Goal: Task Accomplishment & Management: Use online tool/utility

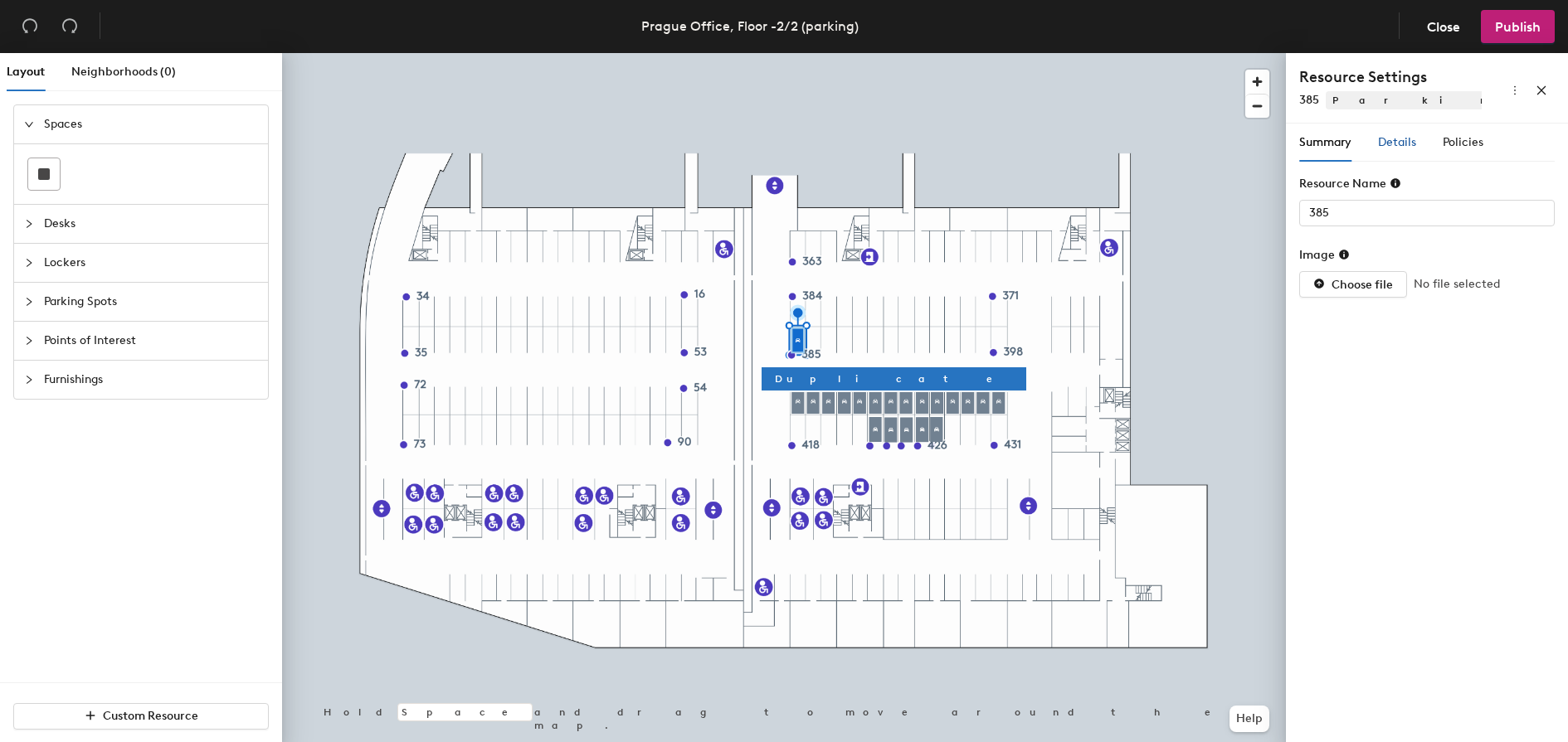
click at [1399, 145] on span "Details" at bounding box center [1398, 142] width 38 height 14
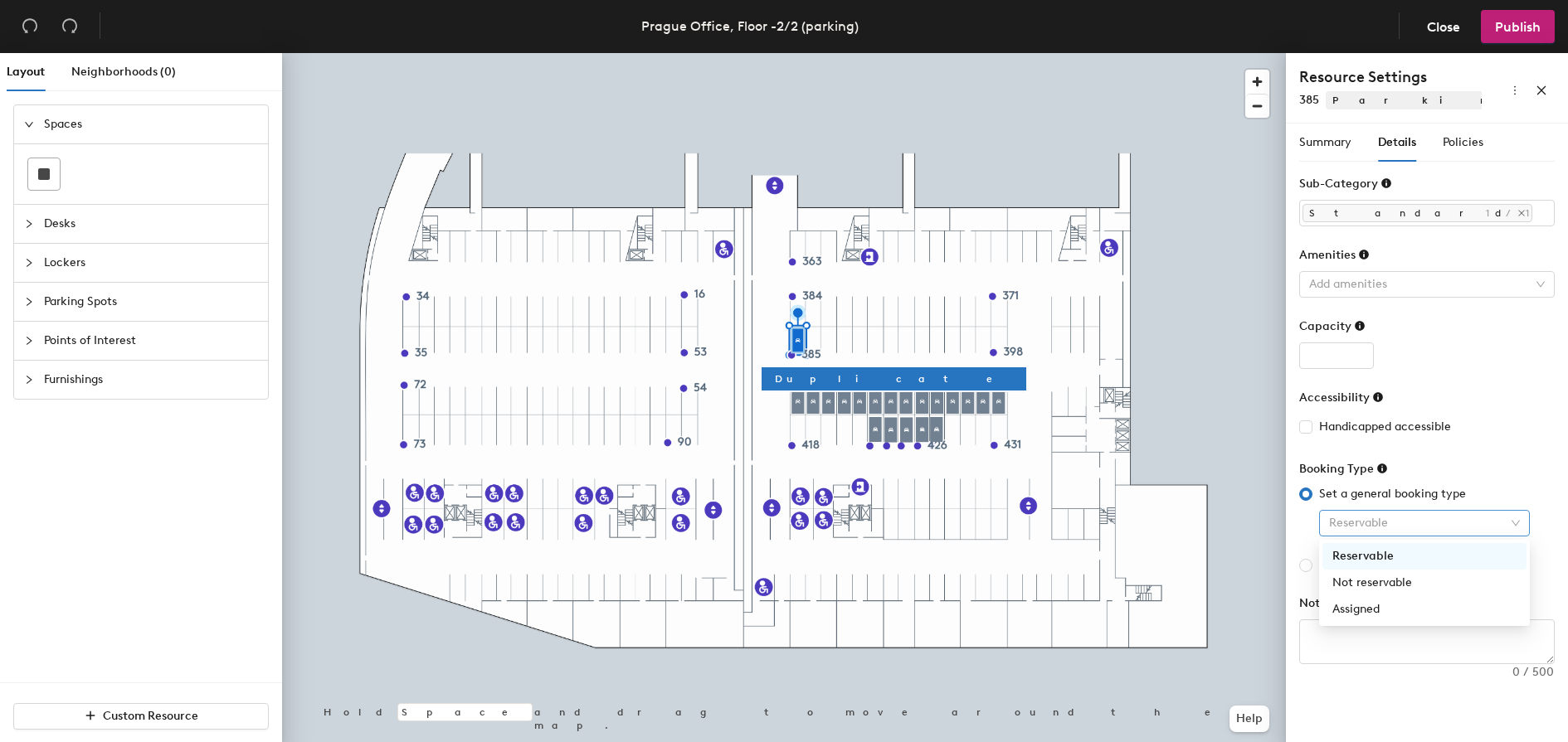
click at [1409, 513] on span "Reservable" at bounding box center [1425, 523] width 191 height 25
click at [1478, 461] on div "Booking Type" at bounding box center [1427, 473] width 256 height 25
click at [1462, 136] on span "Policies" at bounding box center [1464, 142] width 40 height 14
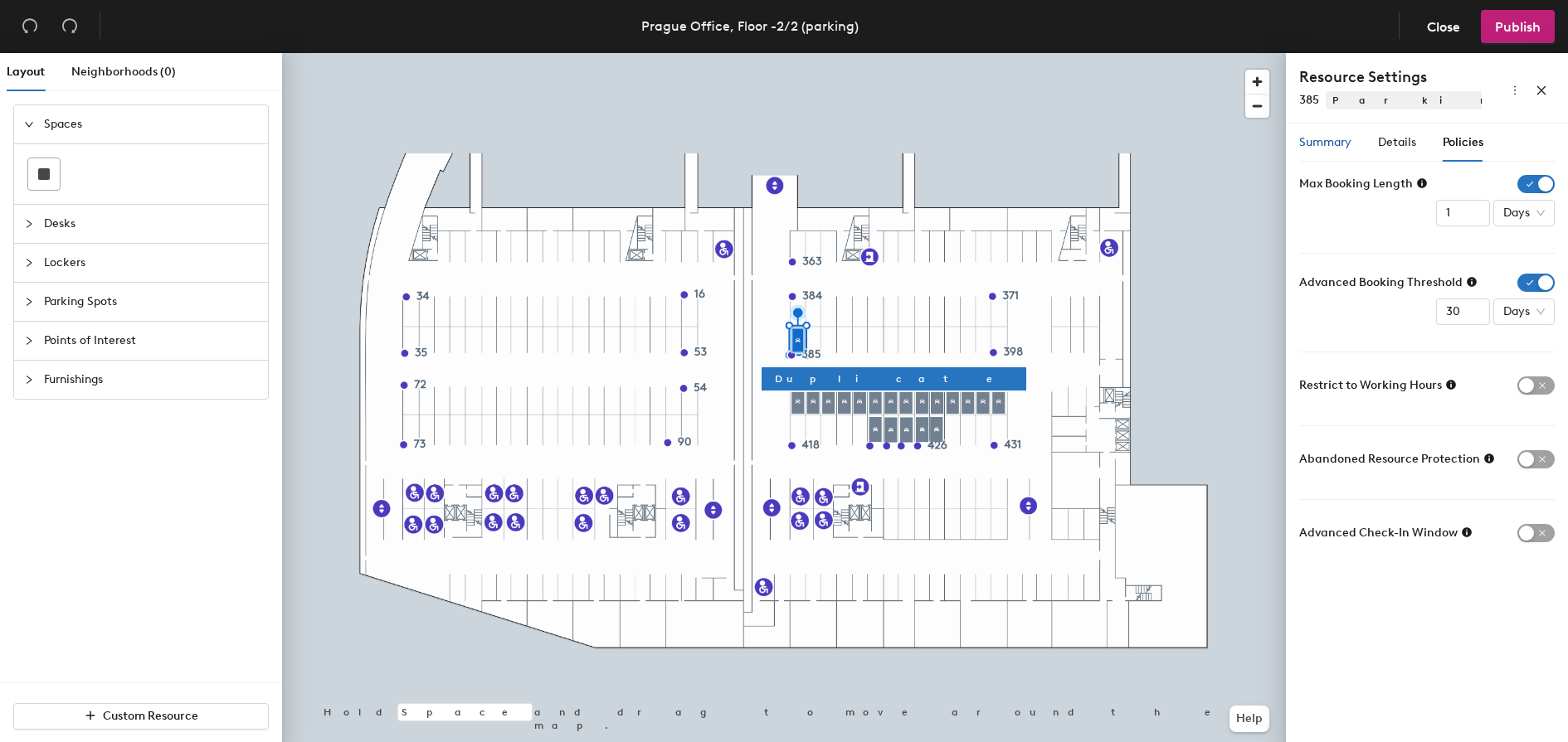
click at [1332, 144] on span "Summary" at bounding box center [1325, 142] width 52 height 14
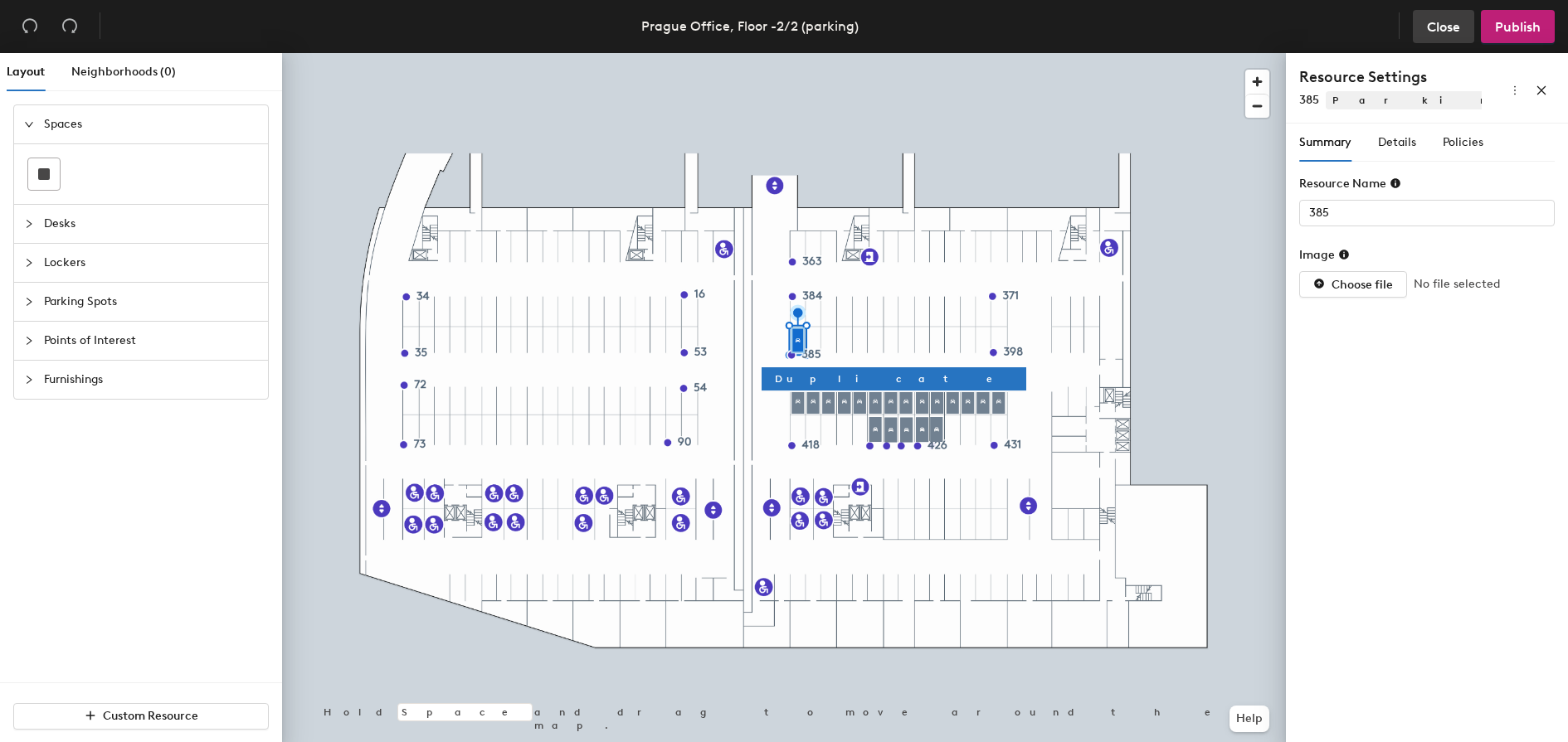
click at [1434, 33] on span "Close" at bounding box center [1443, 27] width 33 height 16
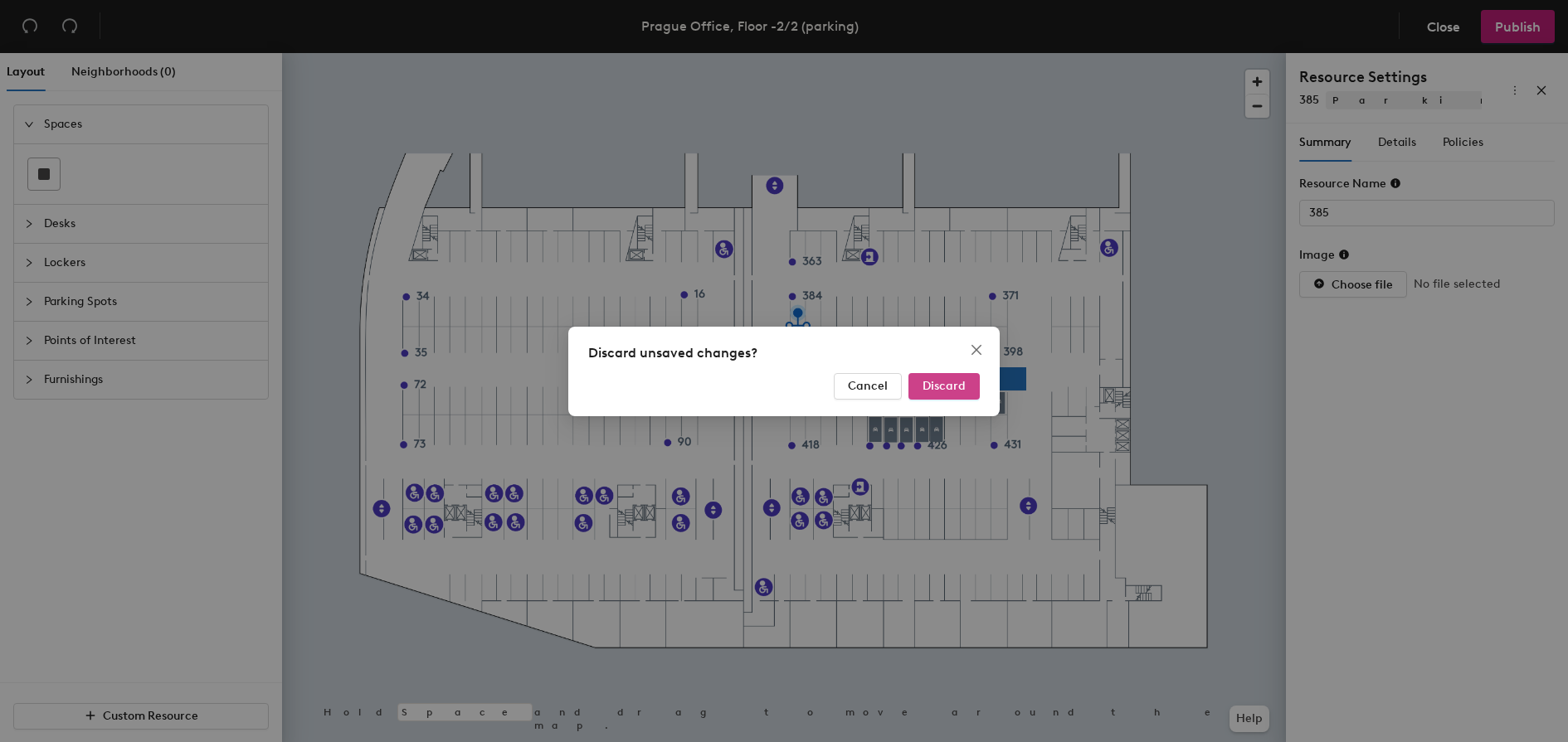
click at [931, 387] on span "Discard" at bounding box center [944, 386] width 43 height 14
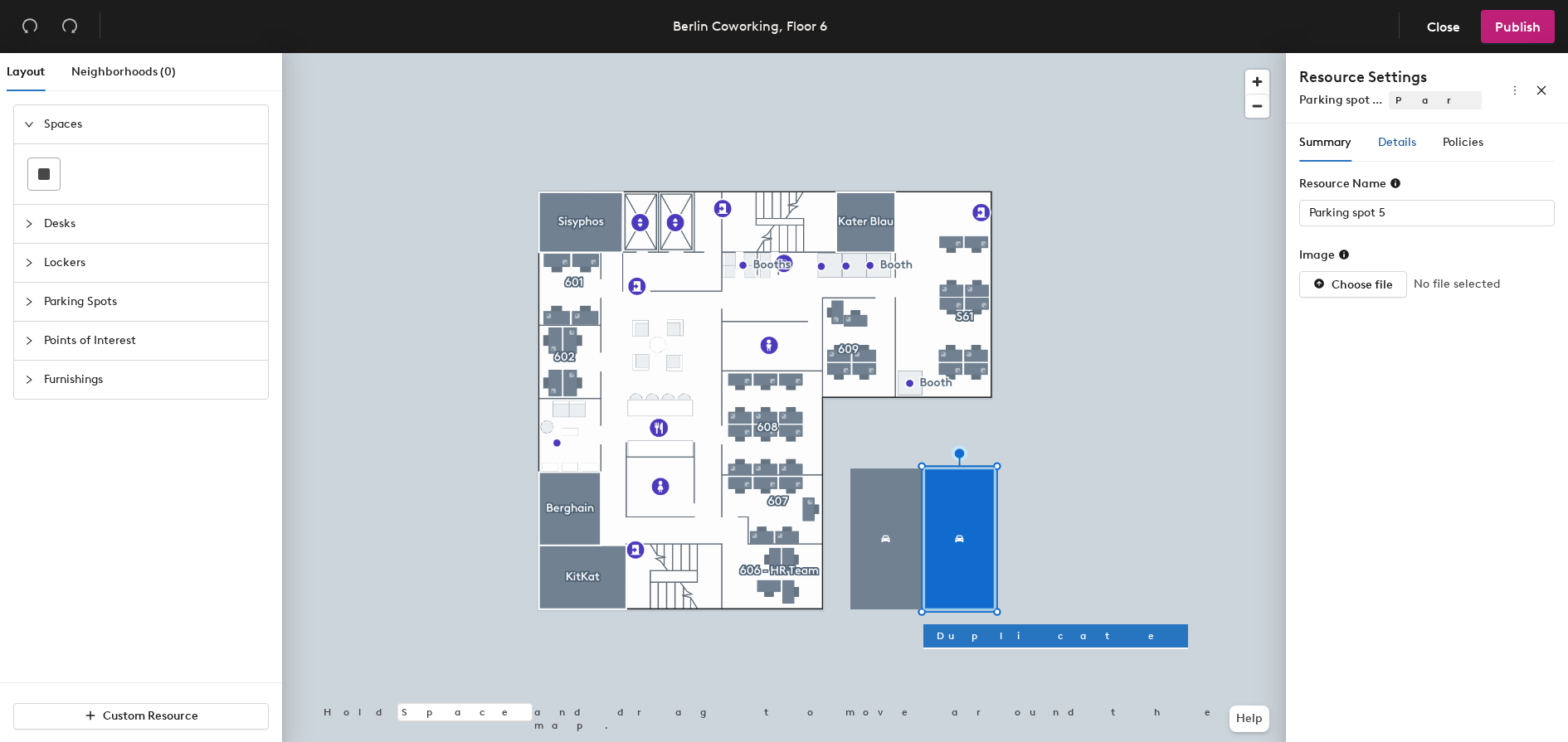
click at [1400, 145] on span "Details" at bounding box center [1398, 142] width 38 height 14
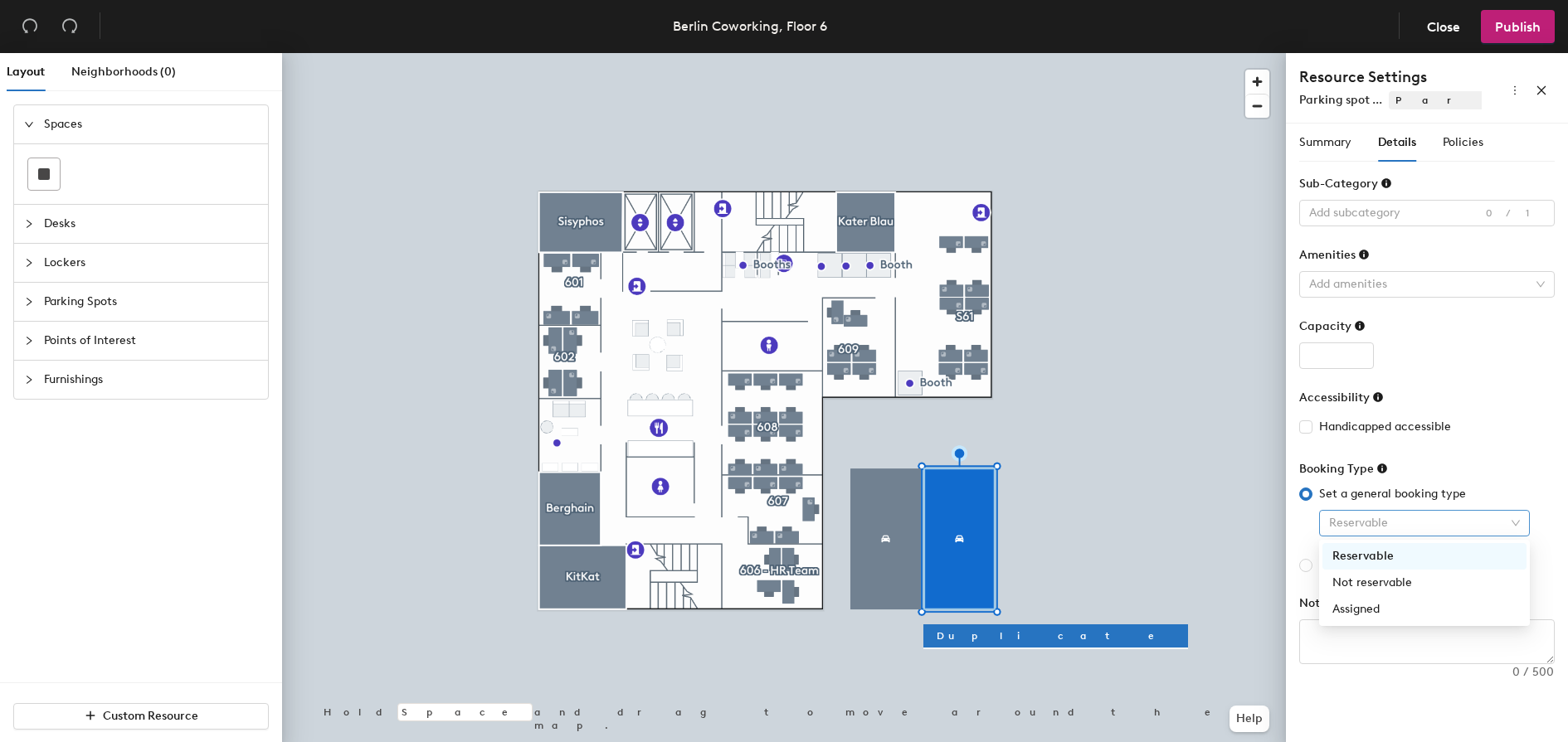
click at [1393, 524] on span "Reservable" at bounding box center [1425, 523] width 191 height 25
click at [1393, 606] on div "Assigned" at bounding box center [1424, 610] width 184 height 18
click at [1389, 568] on span "Set a booking type per day of week" at bounding box center [1415, 566] width 206 height 18
click at [1312, 568] on input "Set a booking type per day of week" at bounding box center [1306, 565] width 13 height 13
radio input "true"
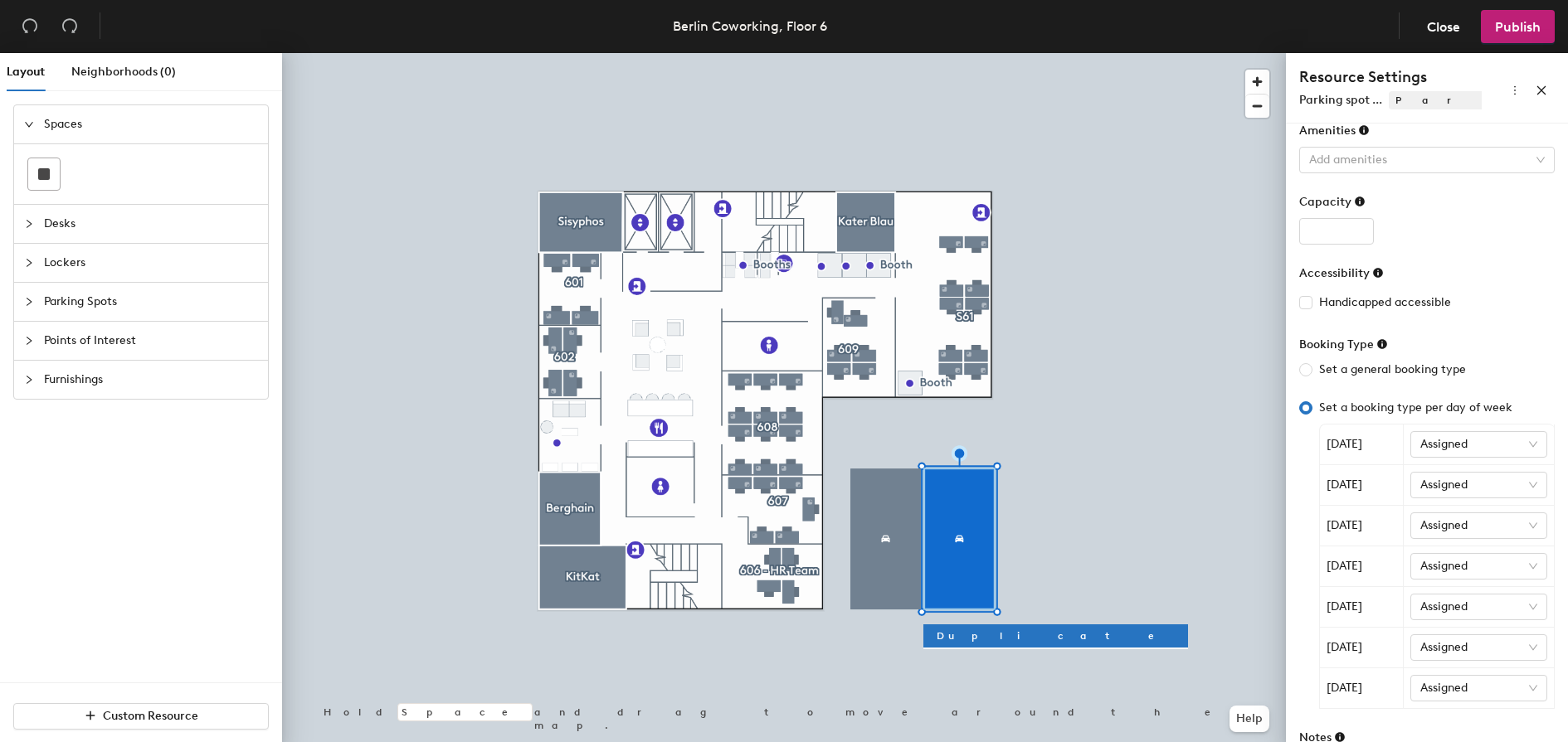
scroll to position [203, 0]
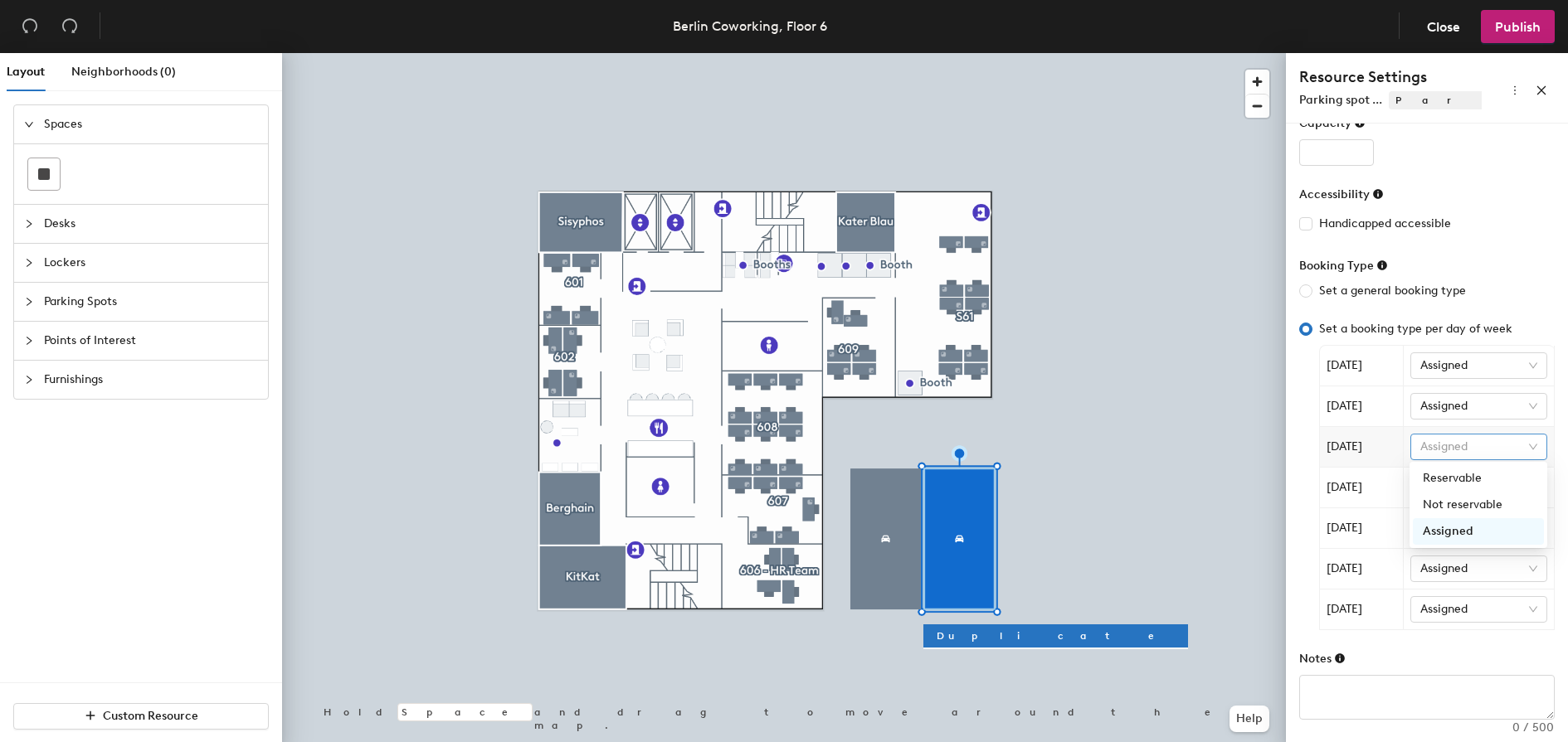
click at [1454, 450] on span "Assigned" at bounding box center [1479, 446] width 118 height 25
click at [1454, 479] on div "Reservable" at bounding box center [1478, 478] width 111 height 18
click at [1426, 487] on span "Assigned" at bounding box center [1479, 487] width 118 height 25
click at [1438, 514] on div "Reservable" at bounding box center [1478, 518] width 111 height 18
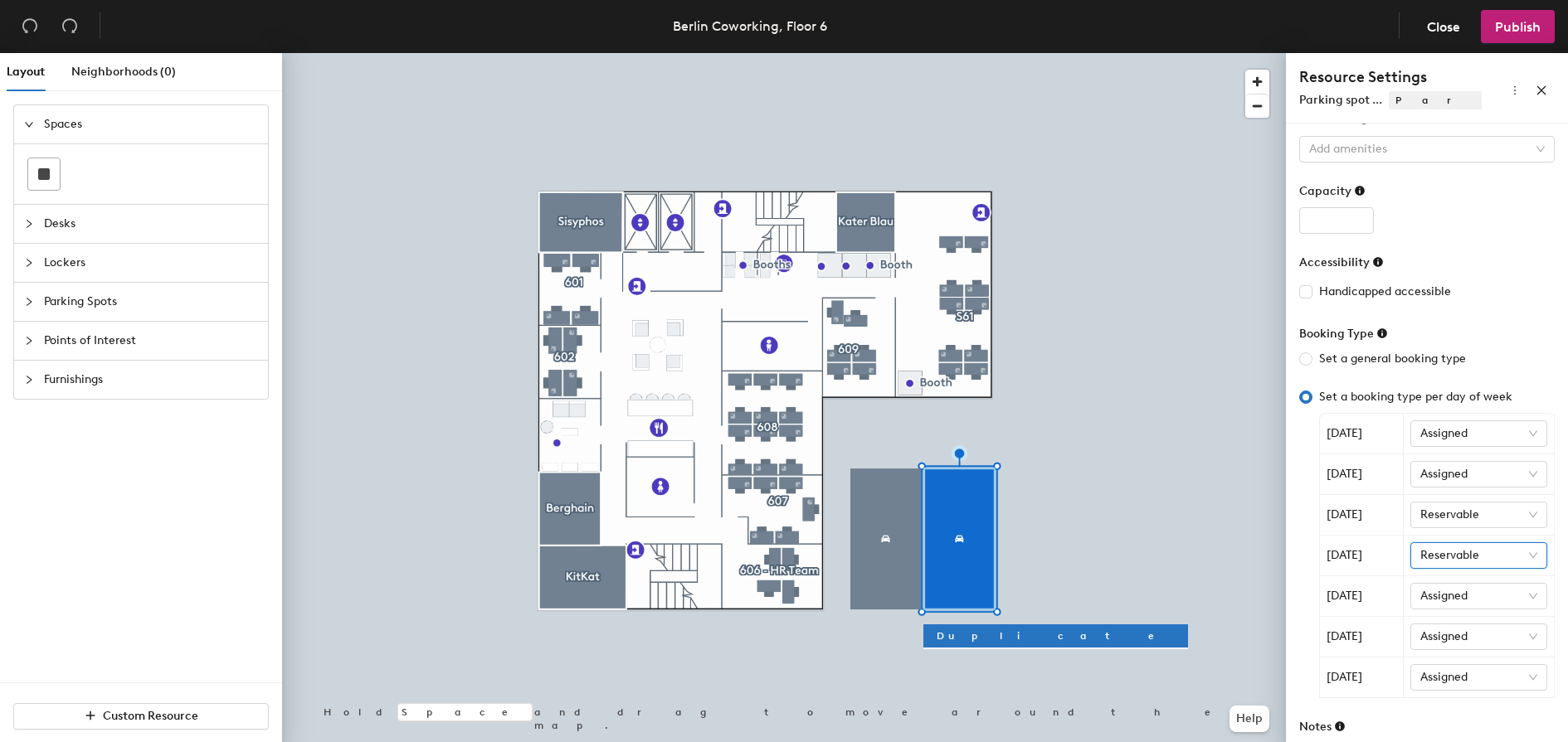
scroll to position [134, 0]
click at [1409, 361] on span "Set a general booking type" at bounding box center [1392, 361] width 160 height 18
click at [1312, 361] on input "Set a general booking type" at bounding box center [1306, 361] width 13 height 13
radio input "true"
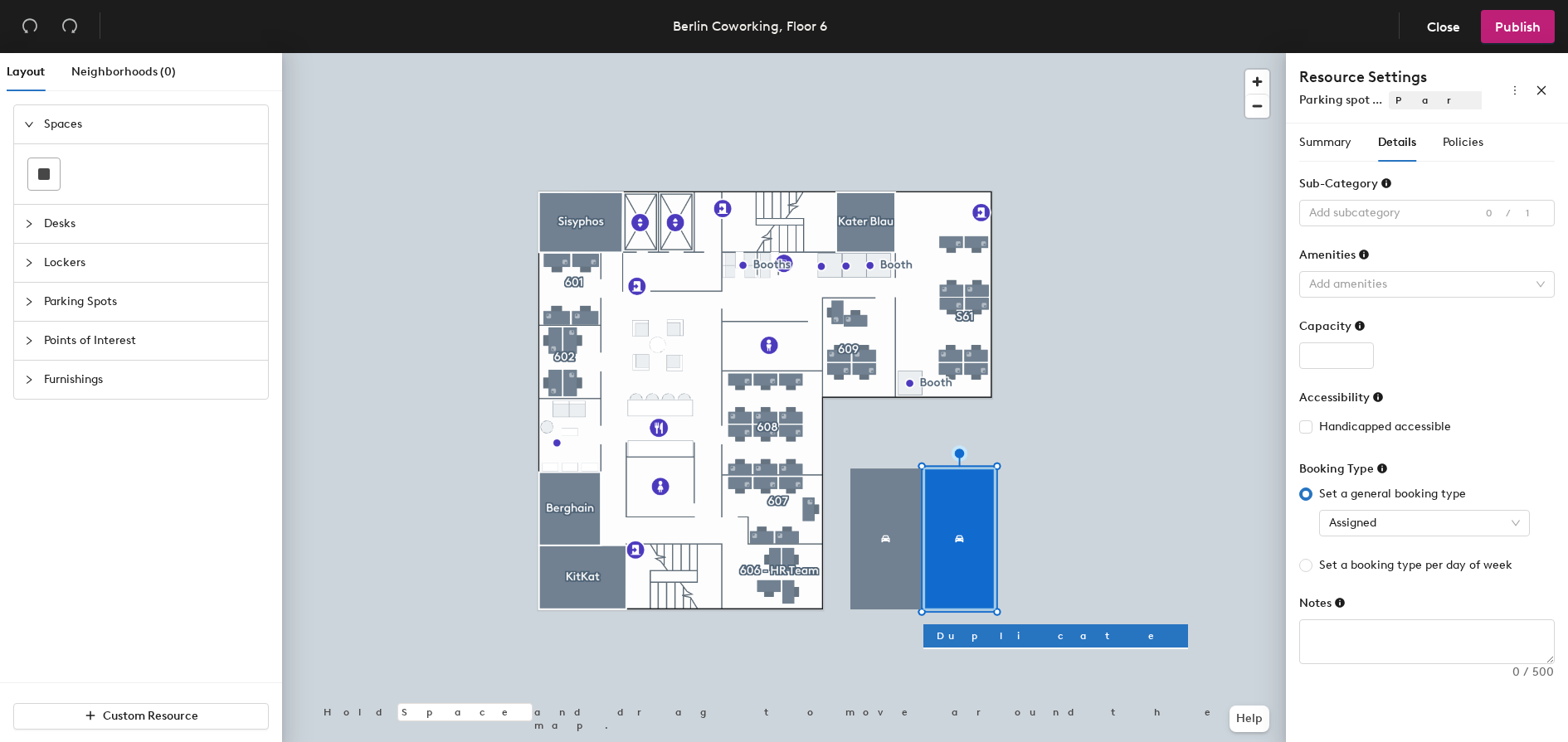
scroll to position [0, 0]
click at [1453, 149] on div "Policies" at bounding box center [1464, 143] width 40 height 18
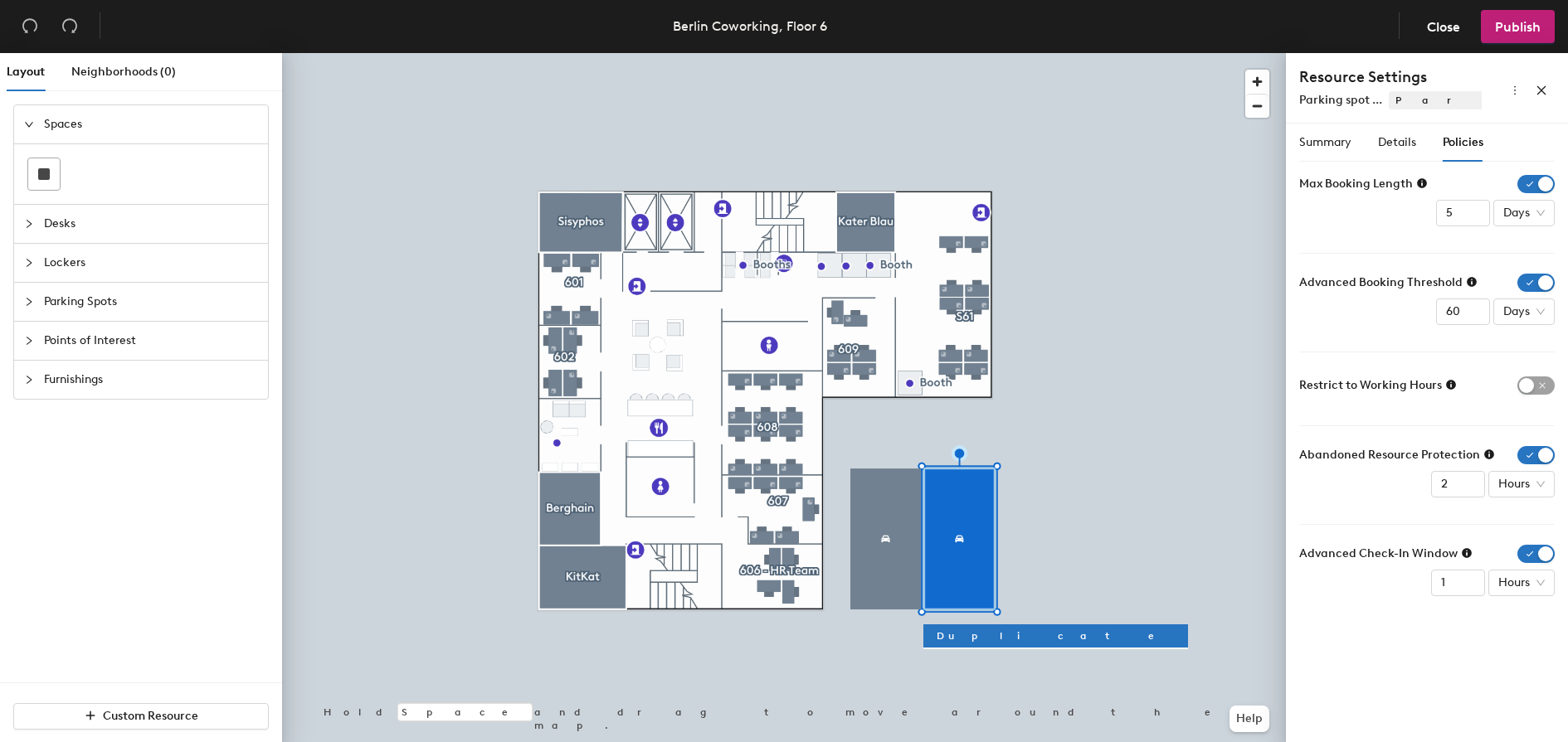
click at [1319, 104] on span "Parking spot ..." at bounding box center [1341, 99] width 83 height 14
click at [1338, 150] on div "Summary" at bounding box center [1325, 143] width 52 height 18
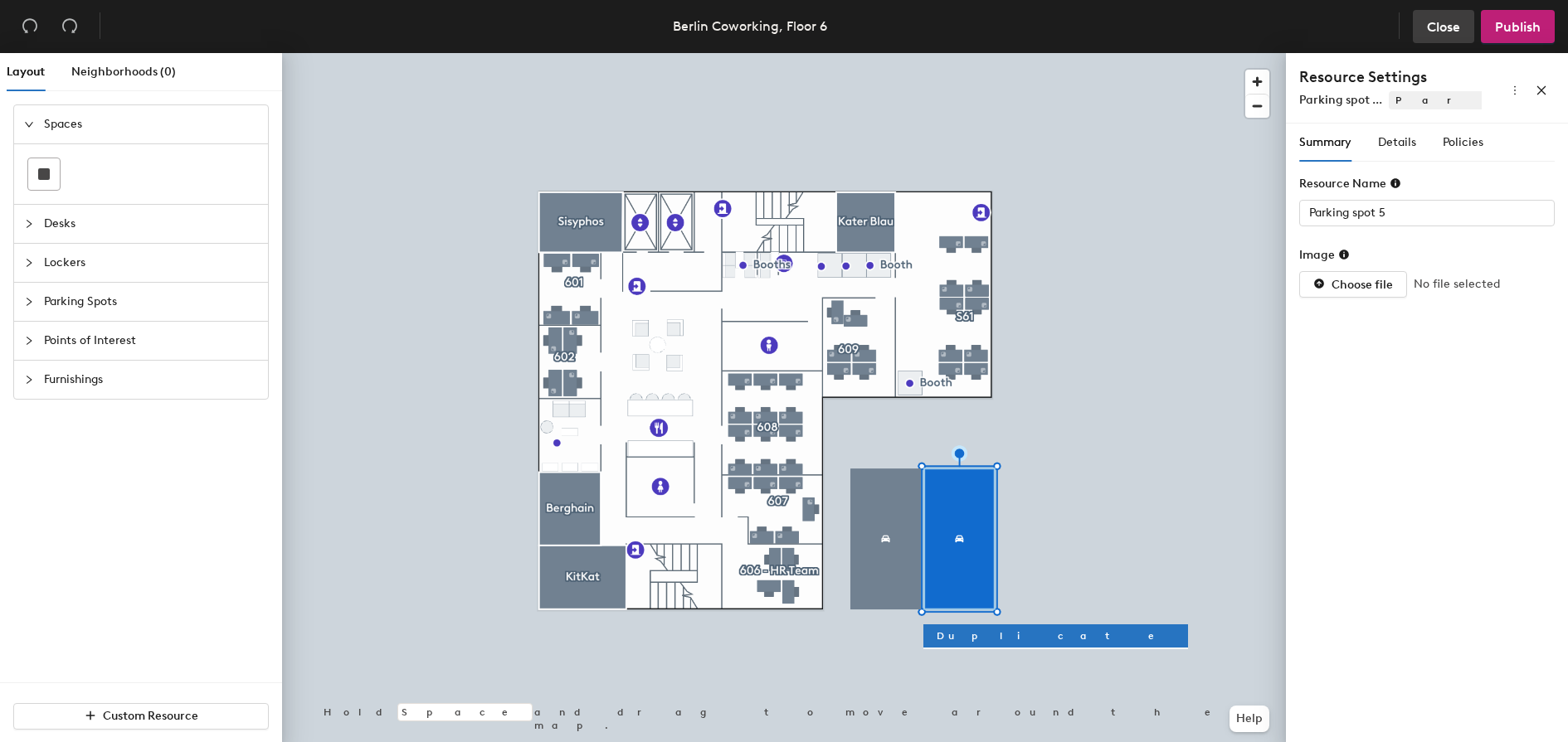
click at [1444, 30] on span "Close" at bounding box center [1443, 27] width 33 height 16
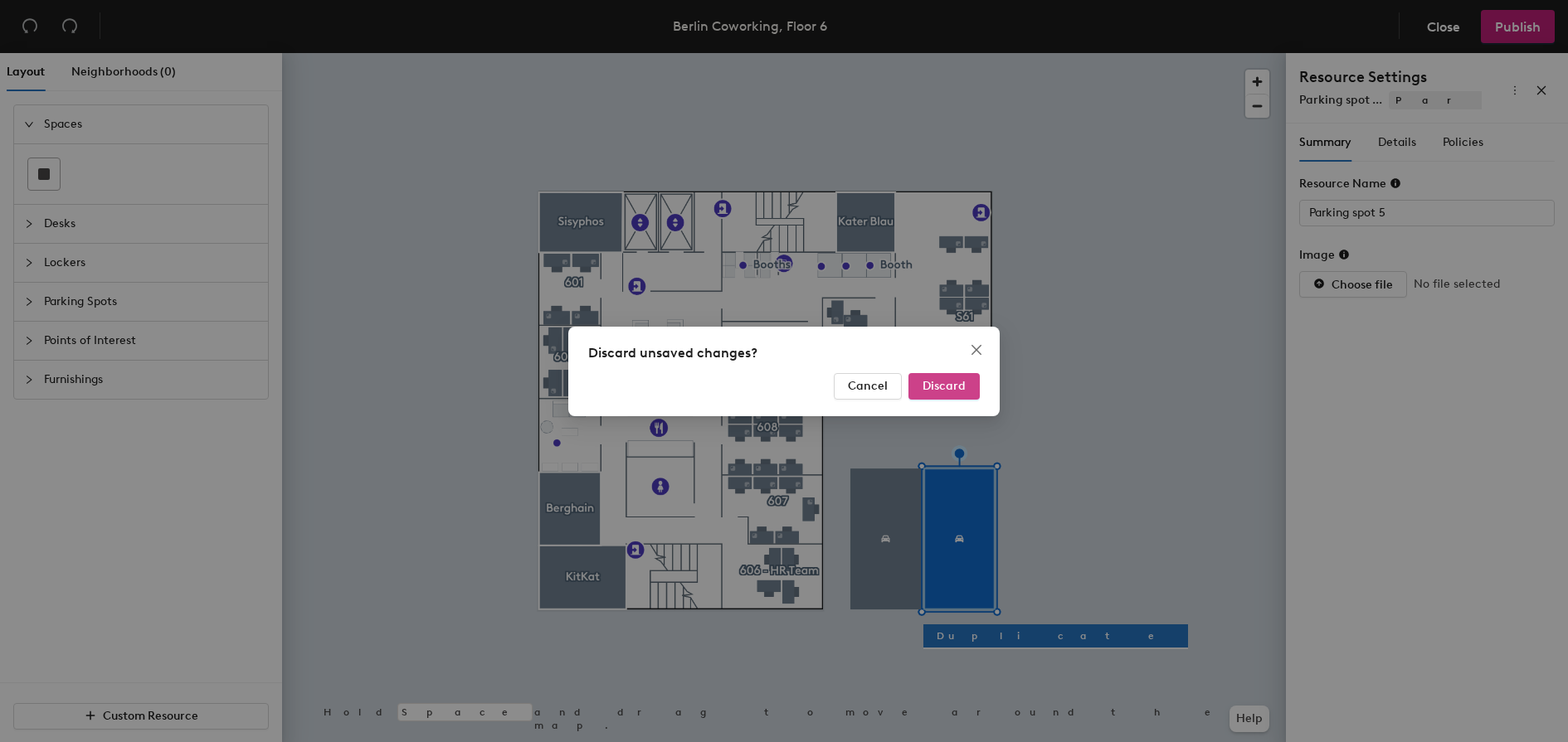
click at [927, 381] on span "Discard" at bounding box center [944, 386] width 43 height 14
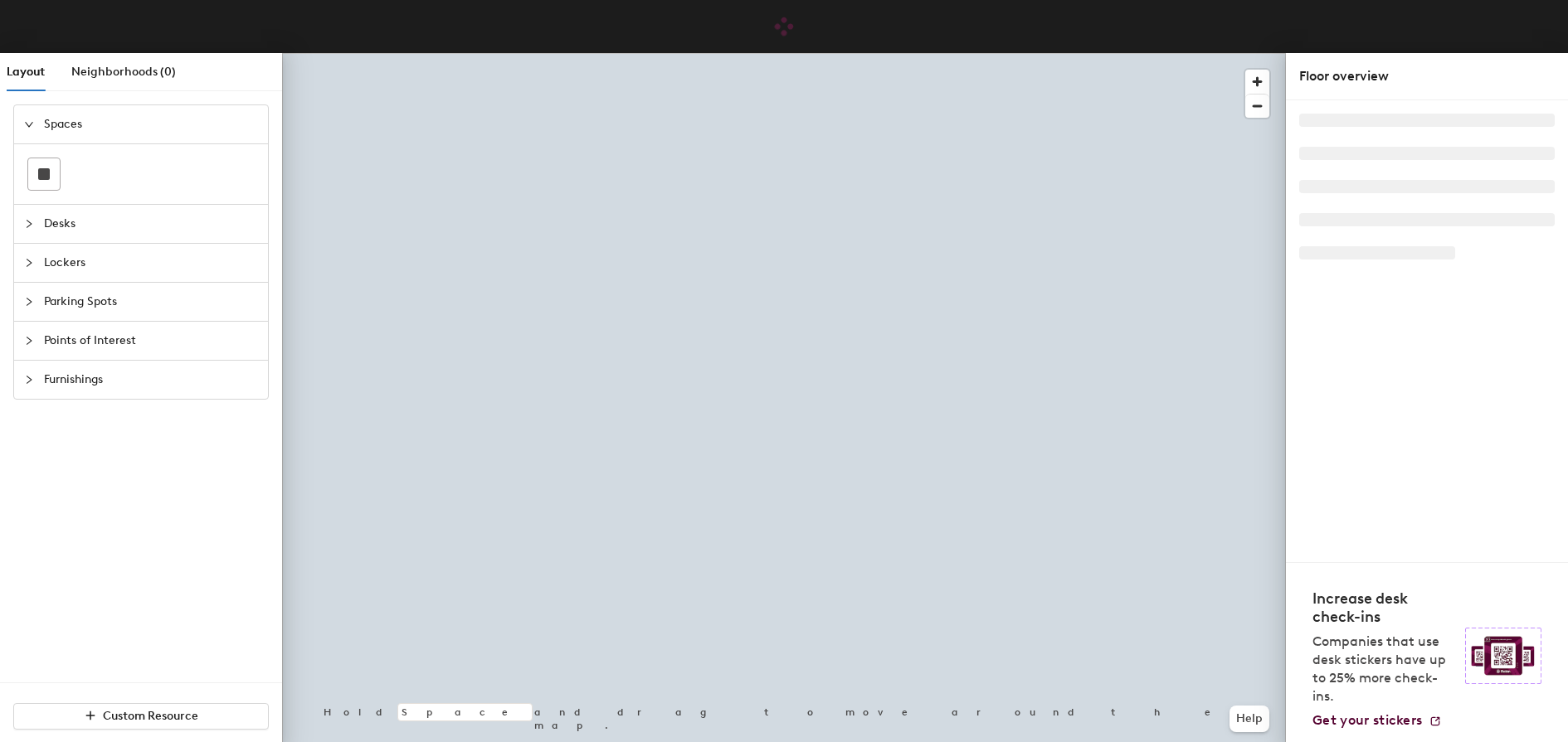
click at [891, 53] on div at bounding box center [784, 53] width 1004 height 0
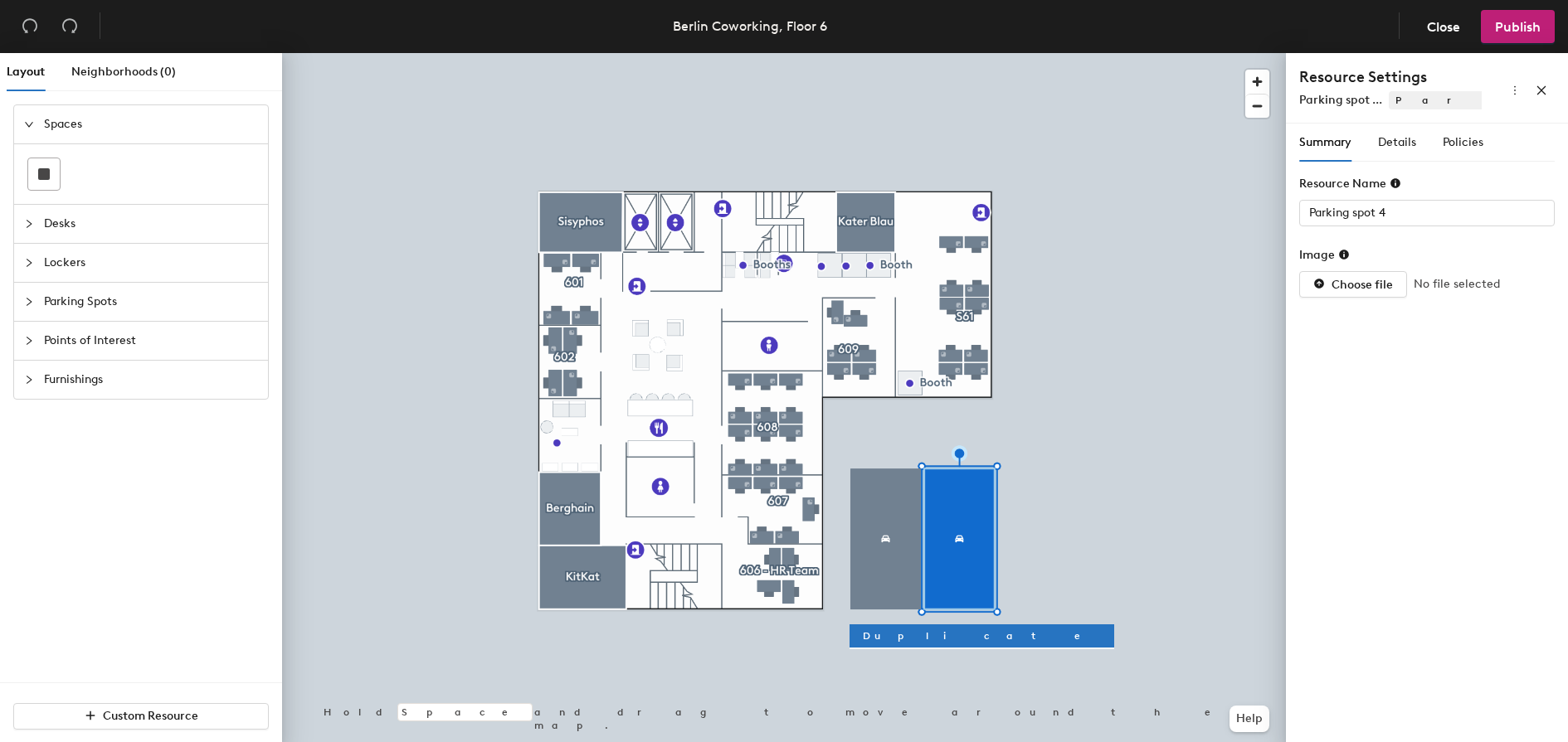
click at [945, 53] on div at bounding box center [784, 53] width 1004 height 0
type input "Parking spot 5"
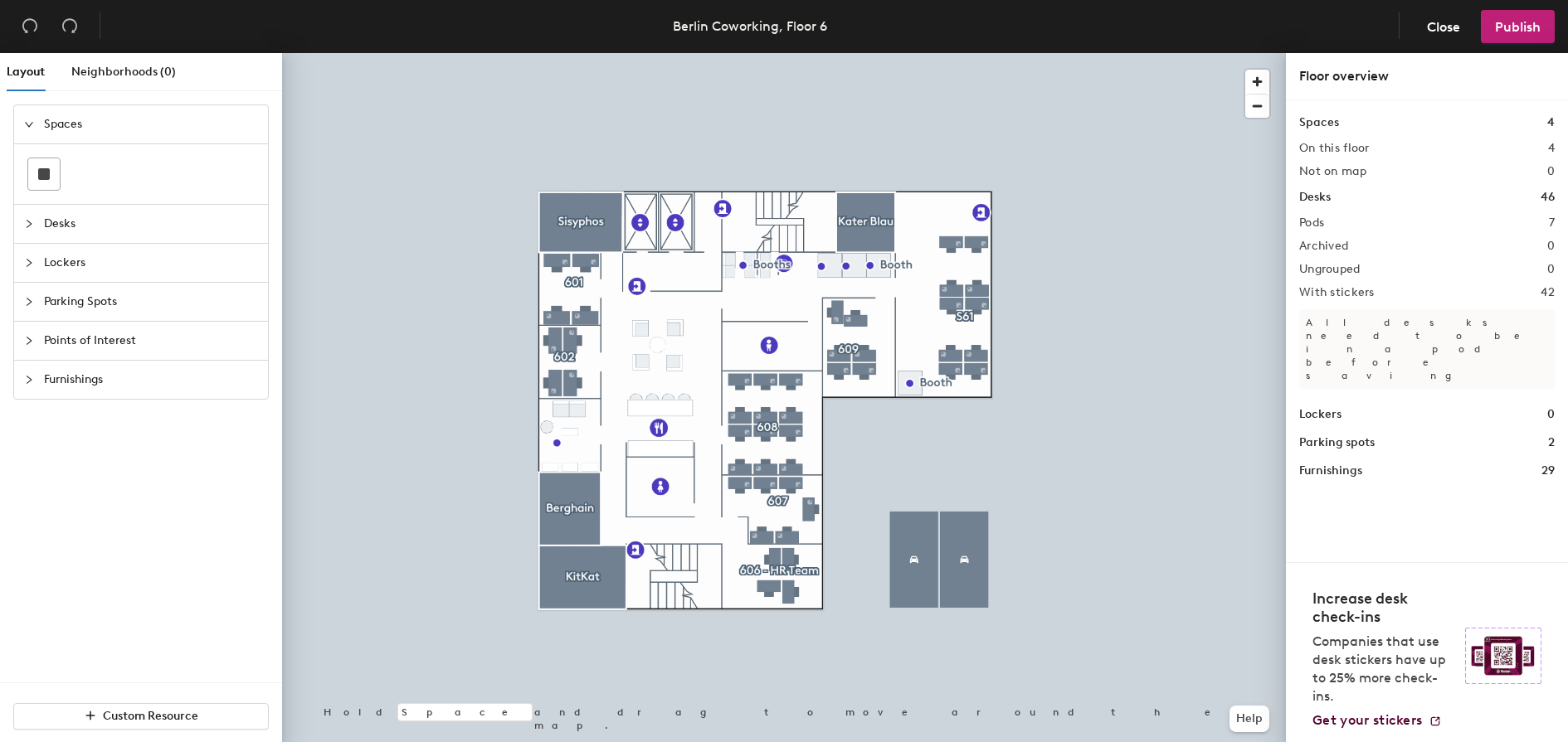
click at [943, 53] on div at bounding box center [784, 53] width 1004 height 0
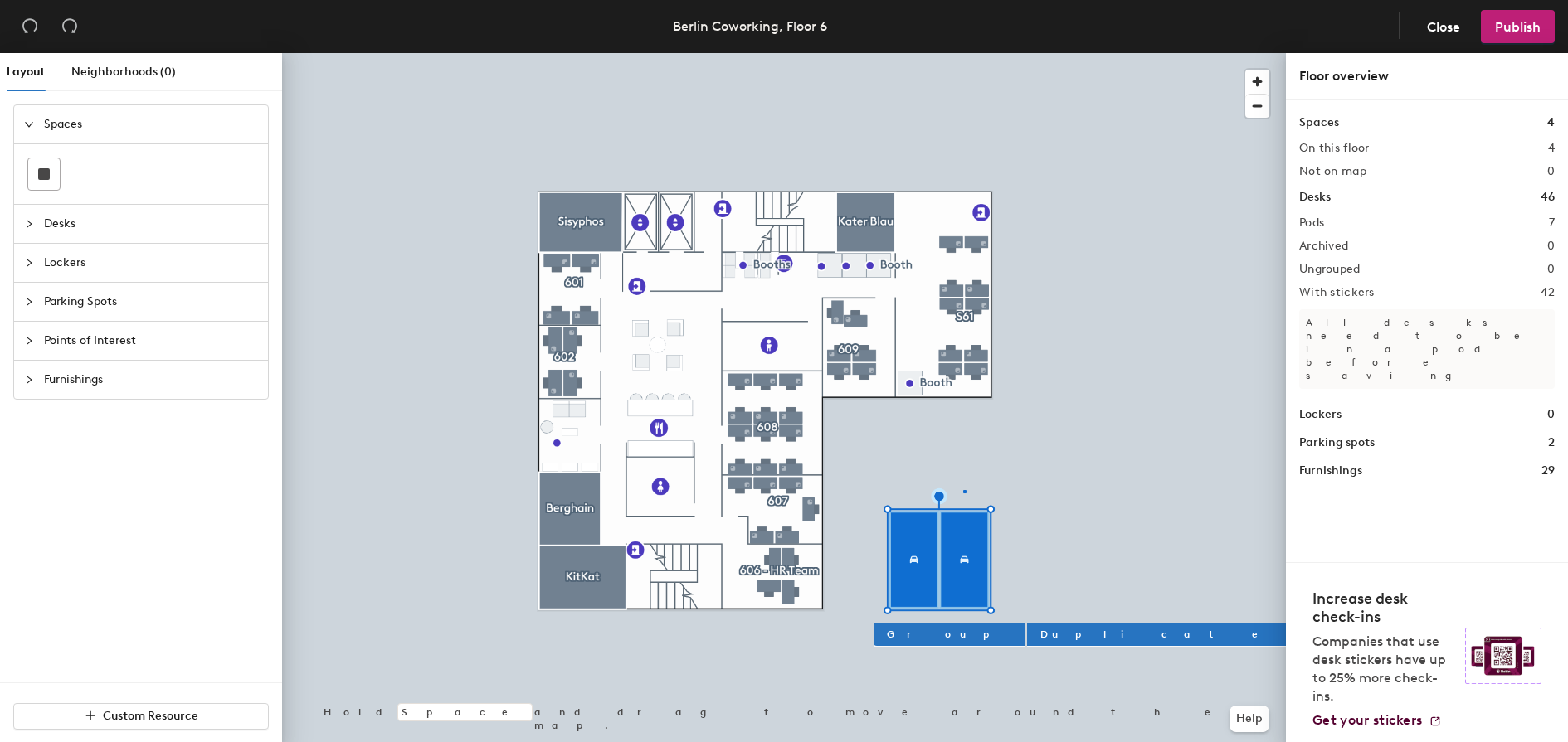
click at [963, 53] on div at bounding box center [784, 53] width 1004 height 0
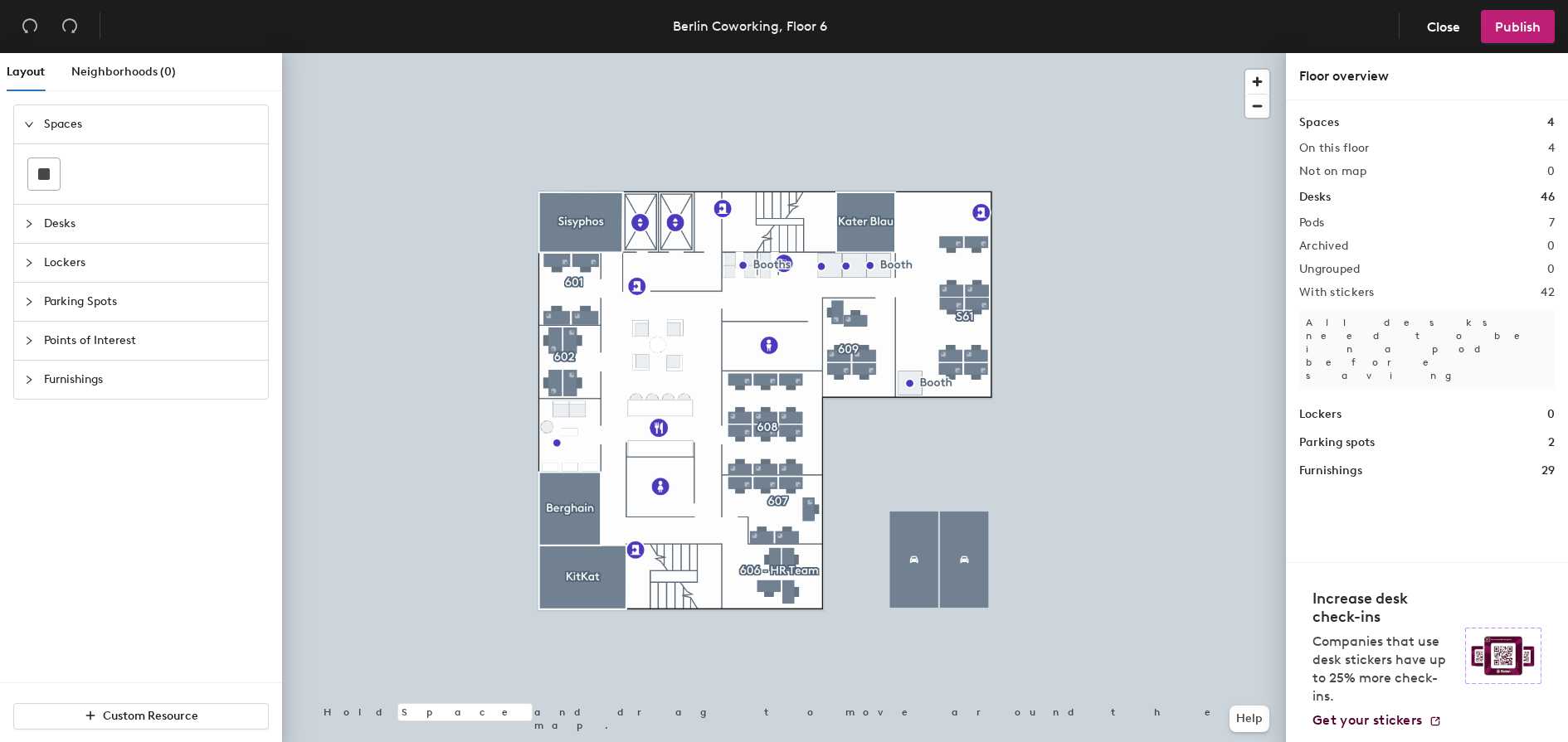
click at [64, 334] on span "Points of Interest" at bounding box center [151, 341] width 214 height 38
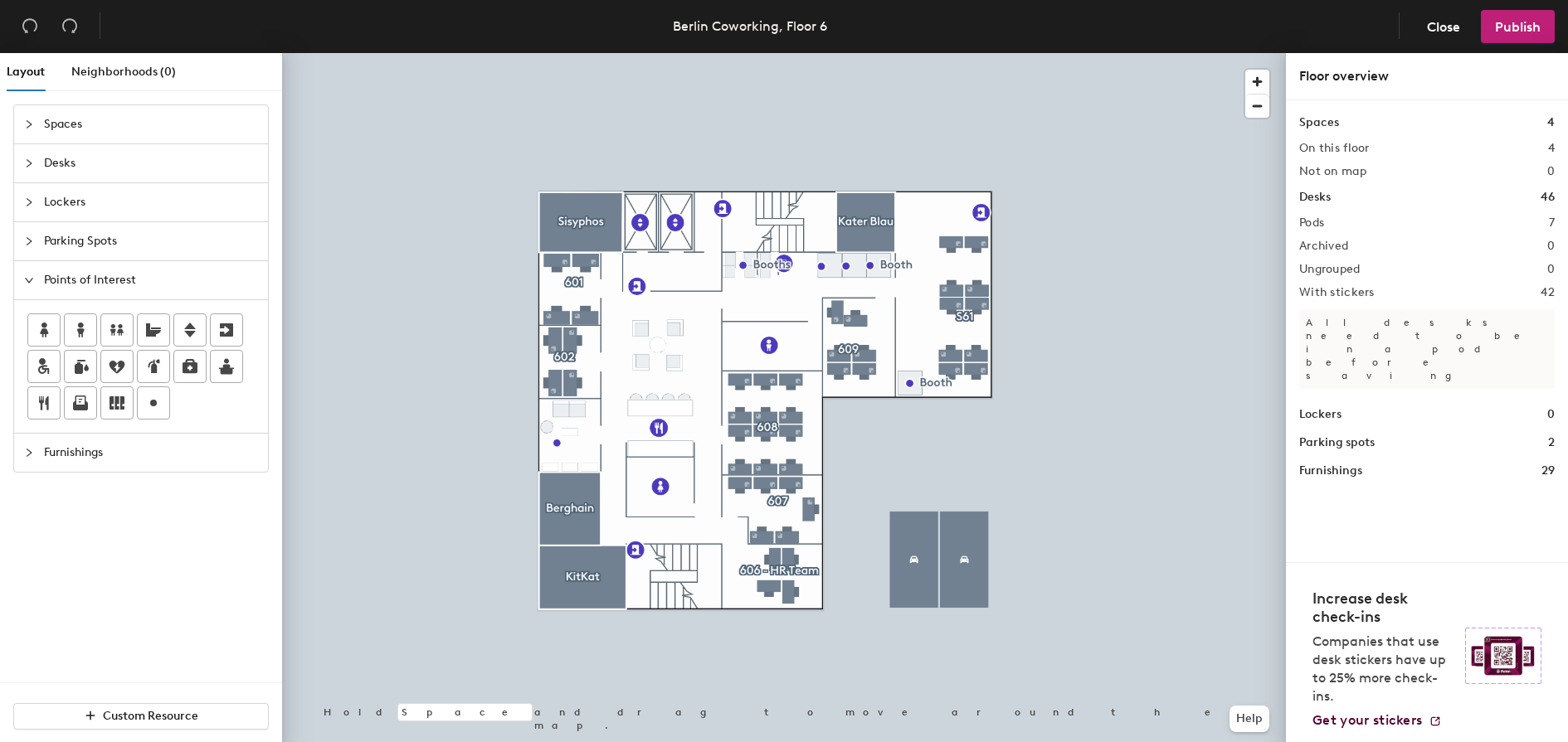
click at [80, 441] on span "Furnishings" at bounding box center [151, 453] width 214 height 38
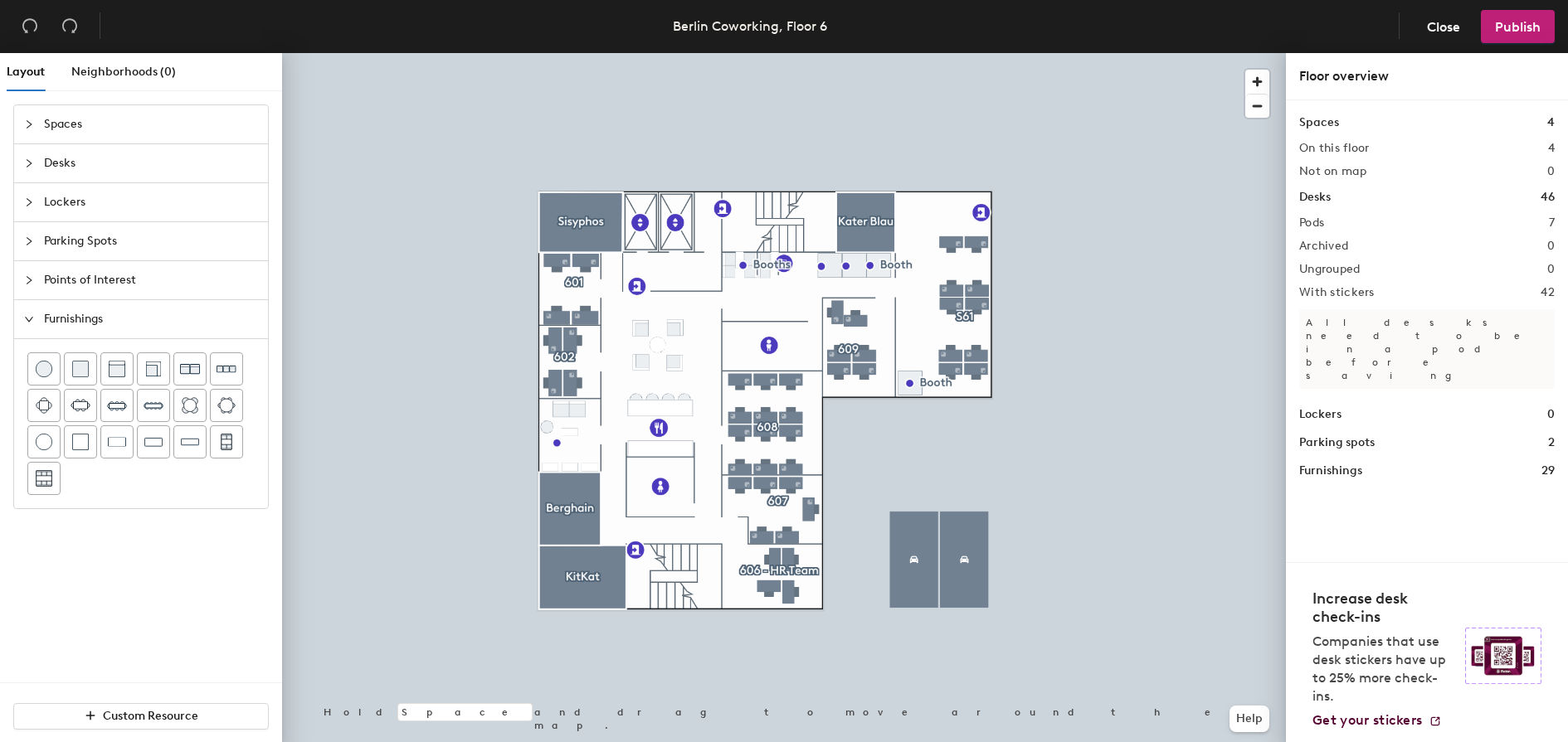
click at [57, 246] on span "Parking Spots" at bounding box center [151, 242] width 214 height 38
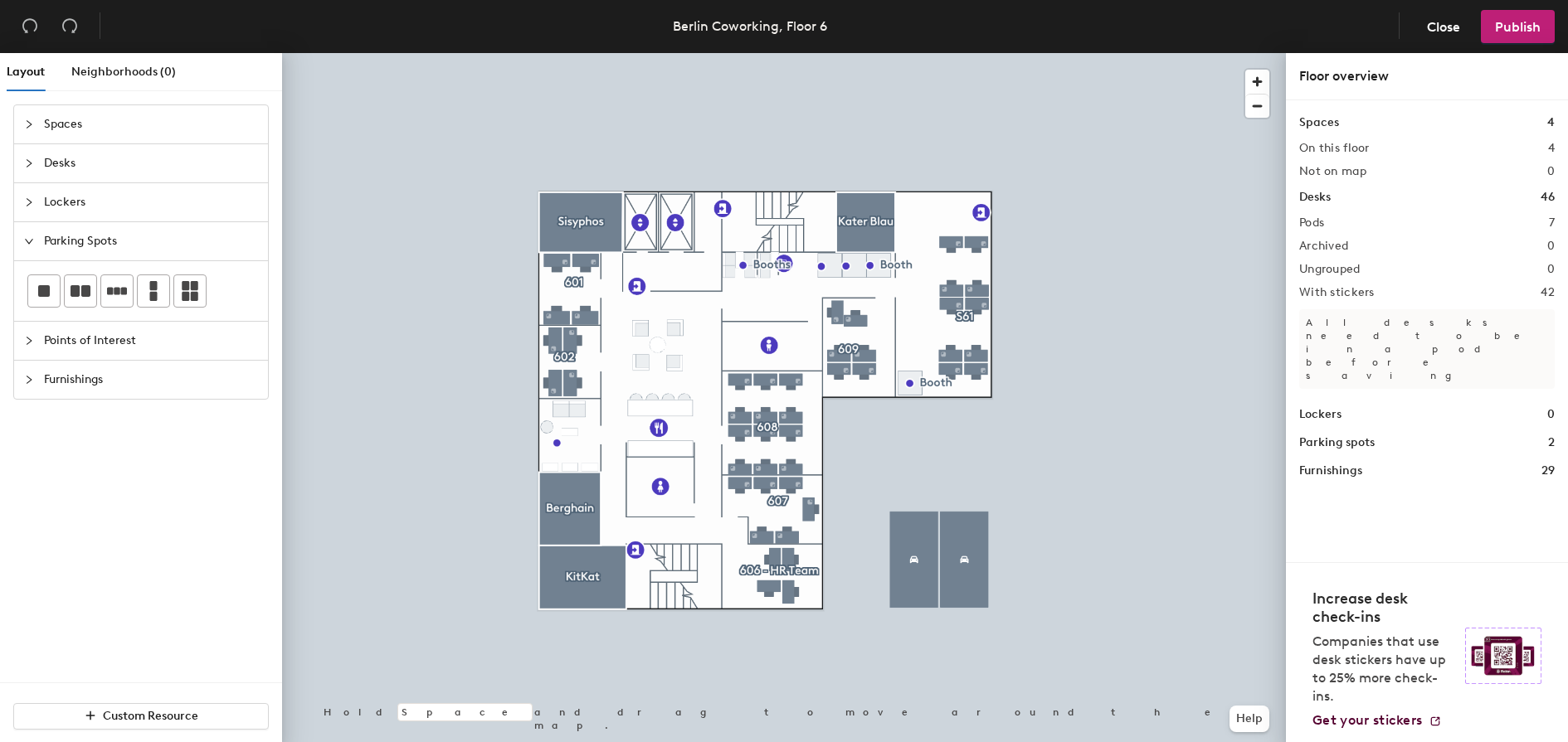
click at [60, 387] on span "Furnishings" at bounding box center [151, 380] width 214 height 38
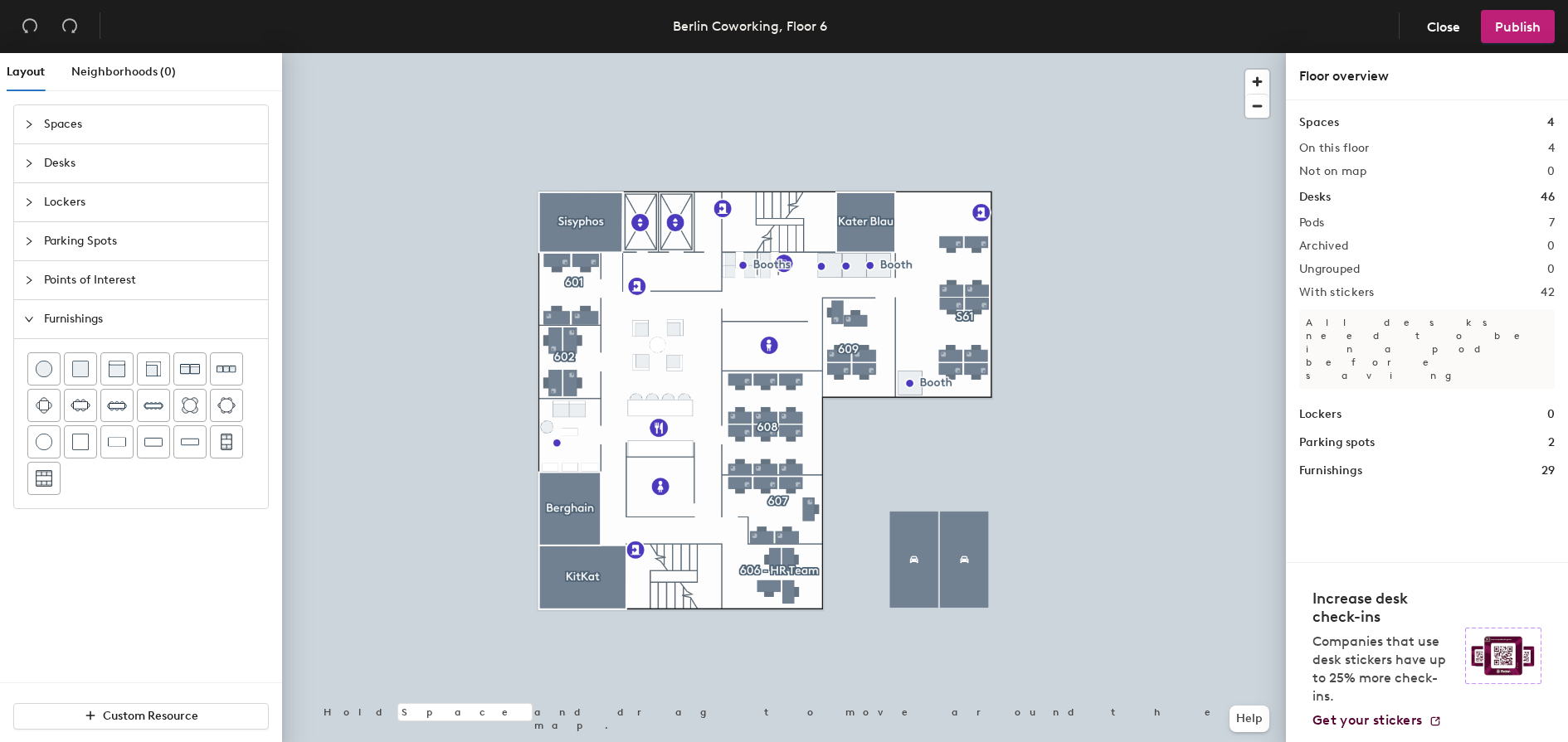
click at [70, 213] on span "Lockers" at bounding box center [151, 202] width 214 height 38
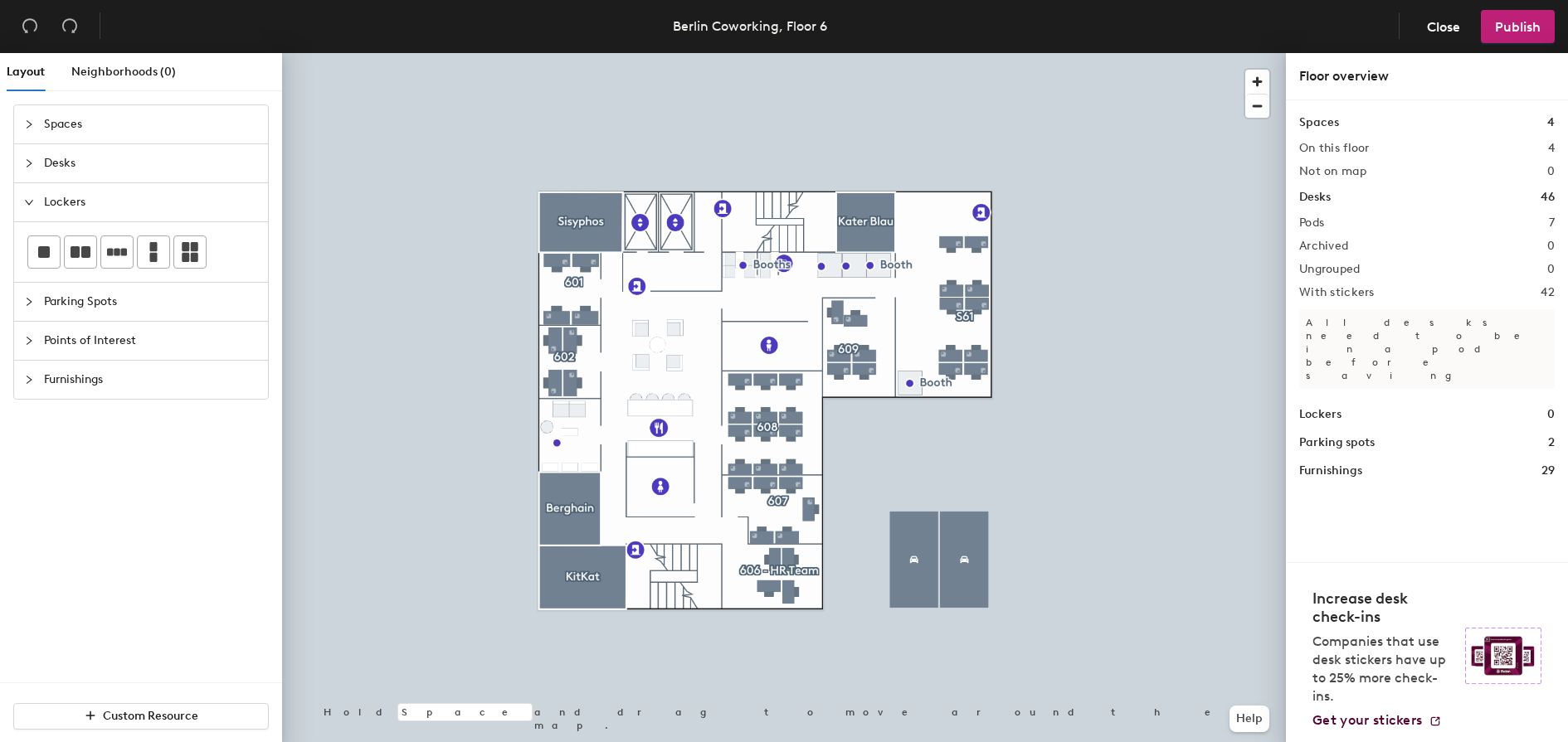
click at [60, 167] on span "Desks" at bounding box center [151, 164] width 214 height 38
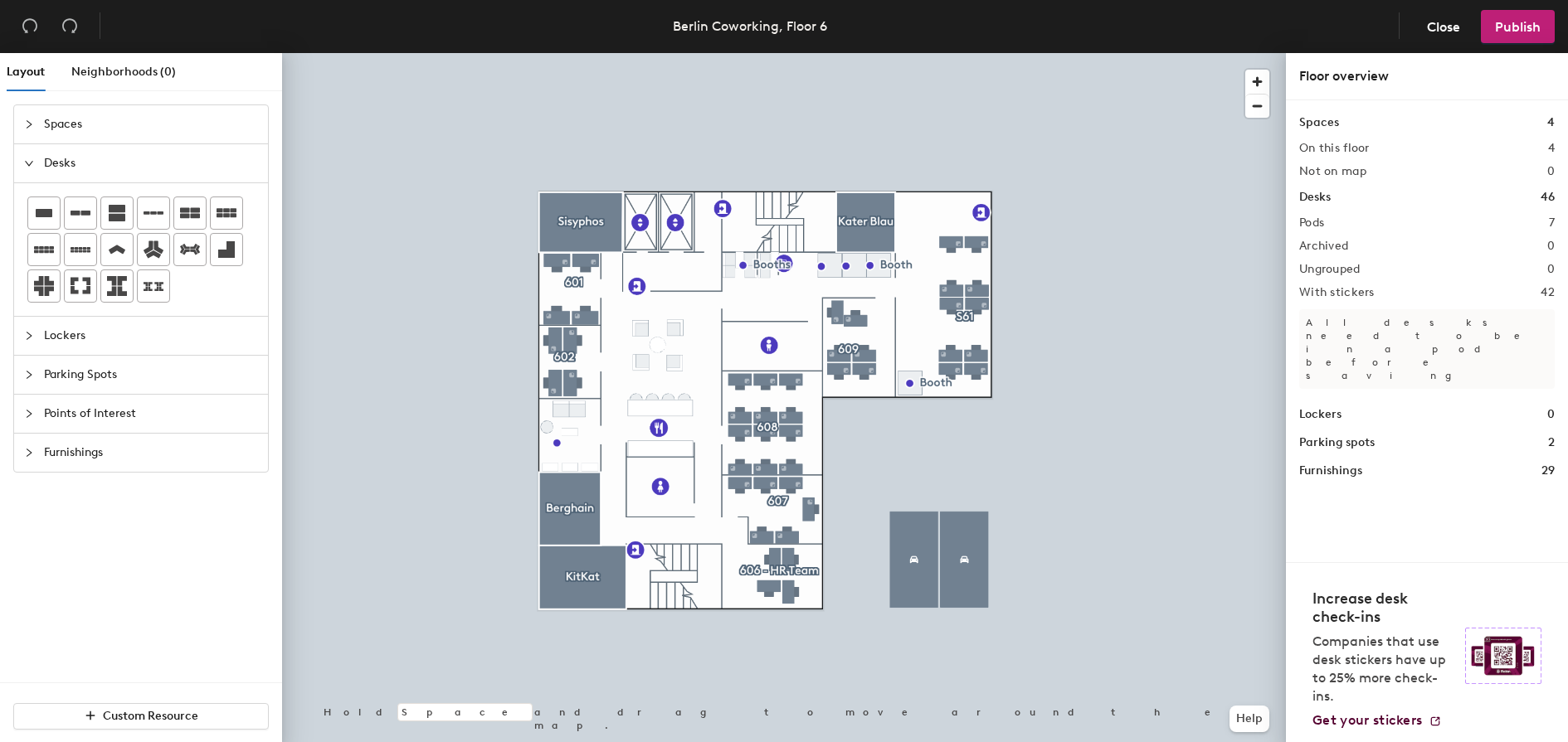
click at [82, 115] on span "Spaces" at bounding box center [151, 125] width 214 height 38
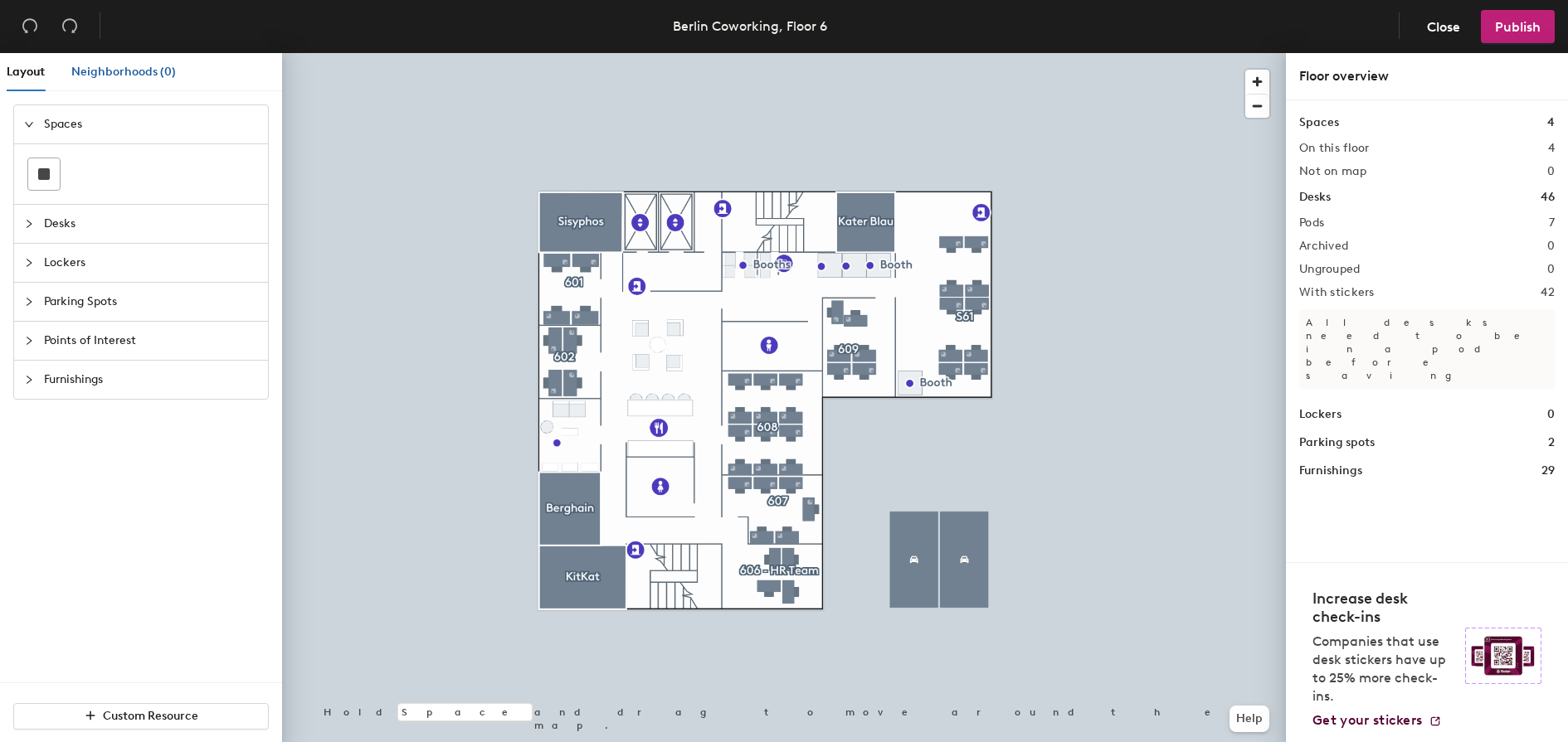
click at [126, 72] on span "Neighborhoods (0)" at bounding box center [124, 71] width 104 height 14
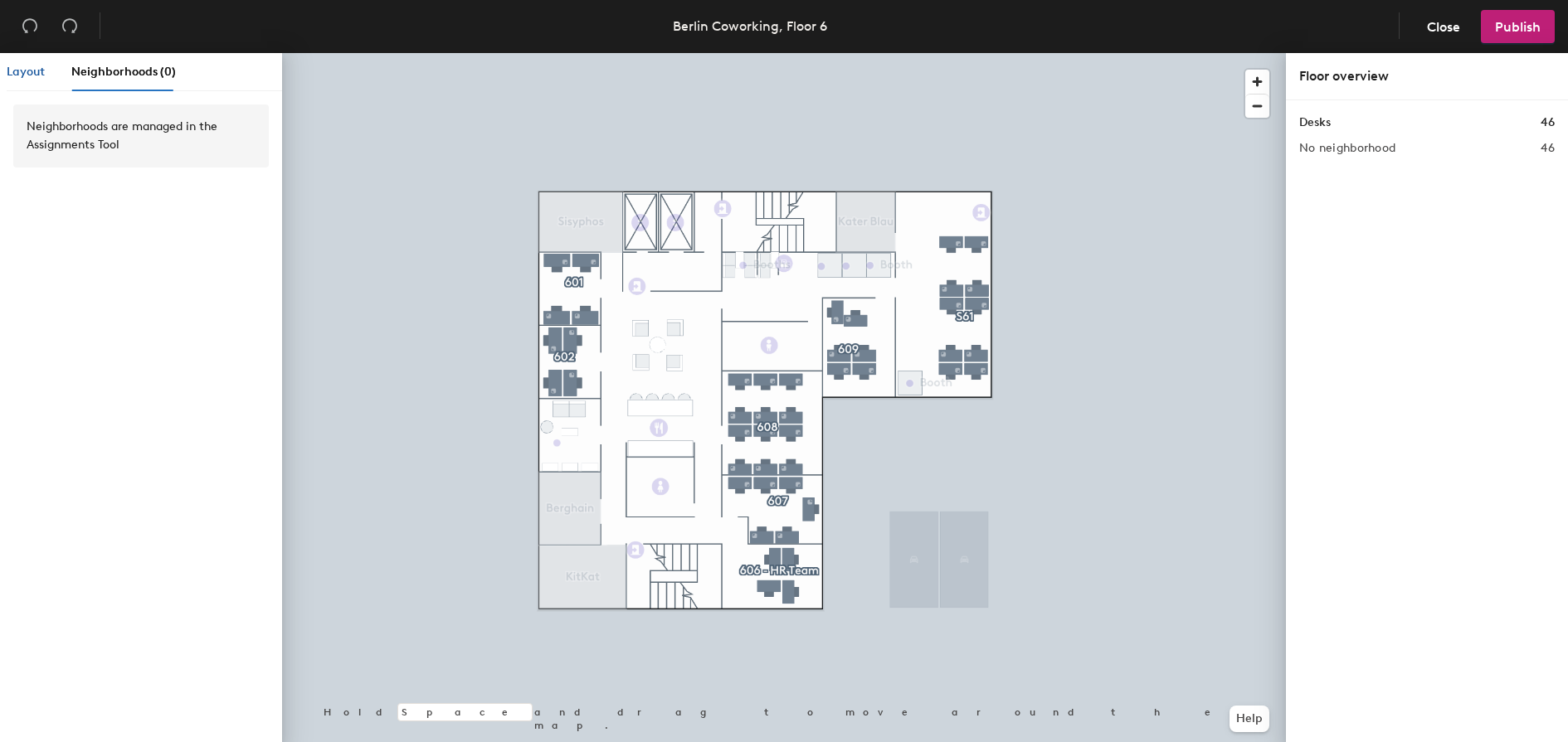
click at [22, 71] on span "Layout" at bounding box center [26, 71] width 38 height 14
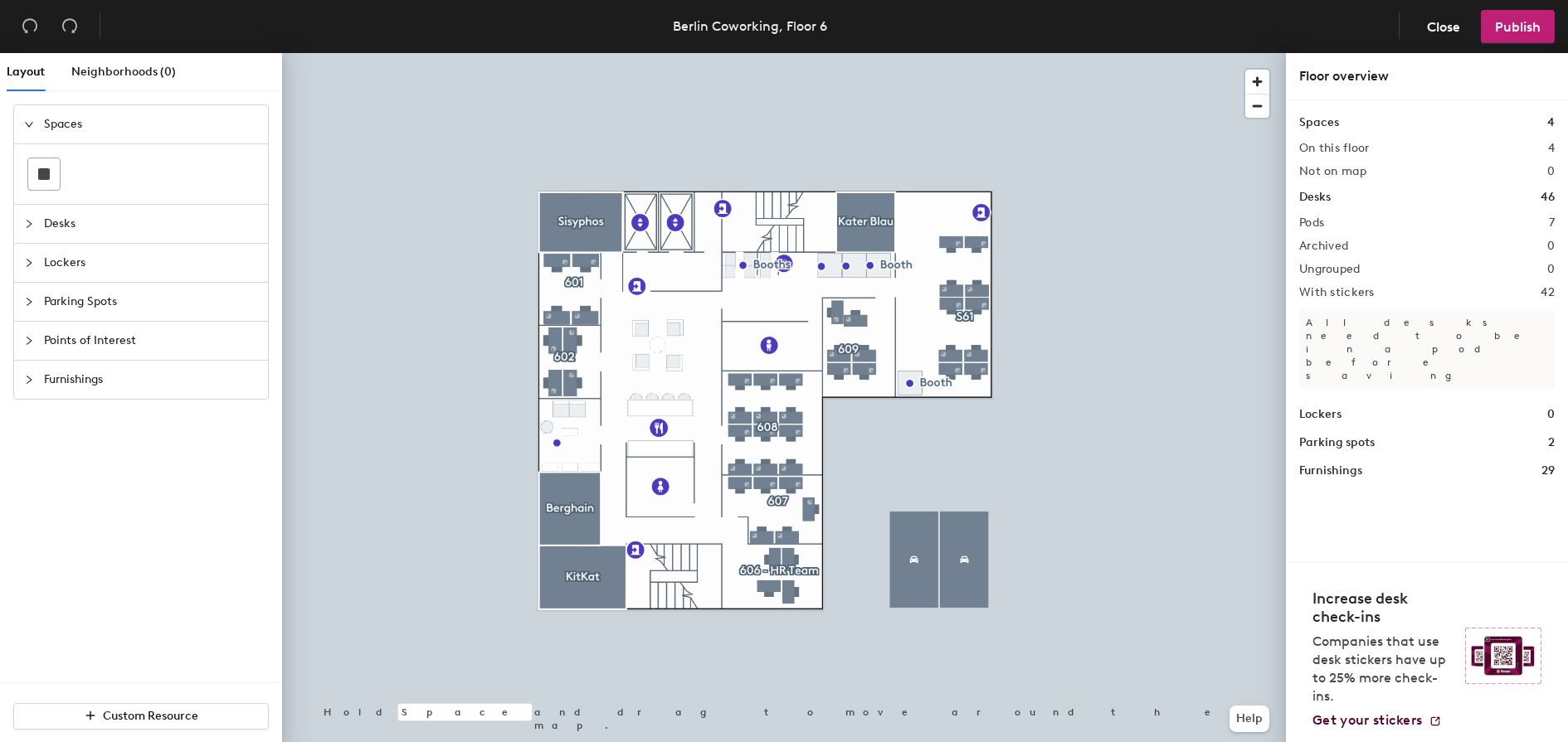
click at [976, 53] on div at bounding box center [784, 53] width 1004 height 0
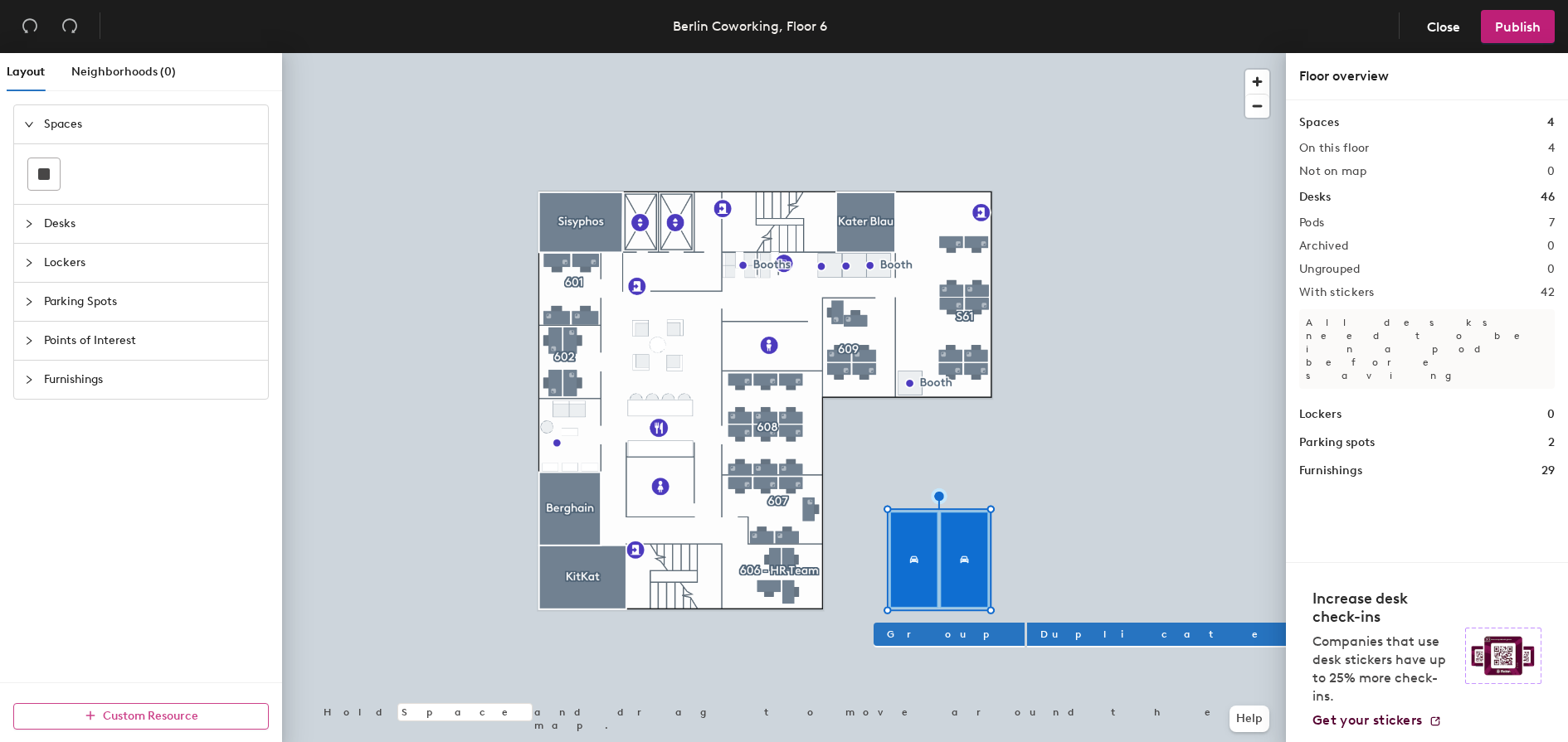
click at [180, 716] on span "Custom Resource" at bounding box center [150, 715] width 95 height 14
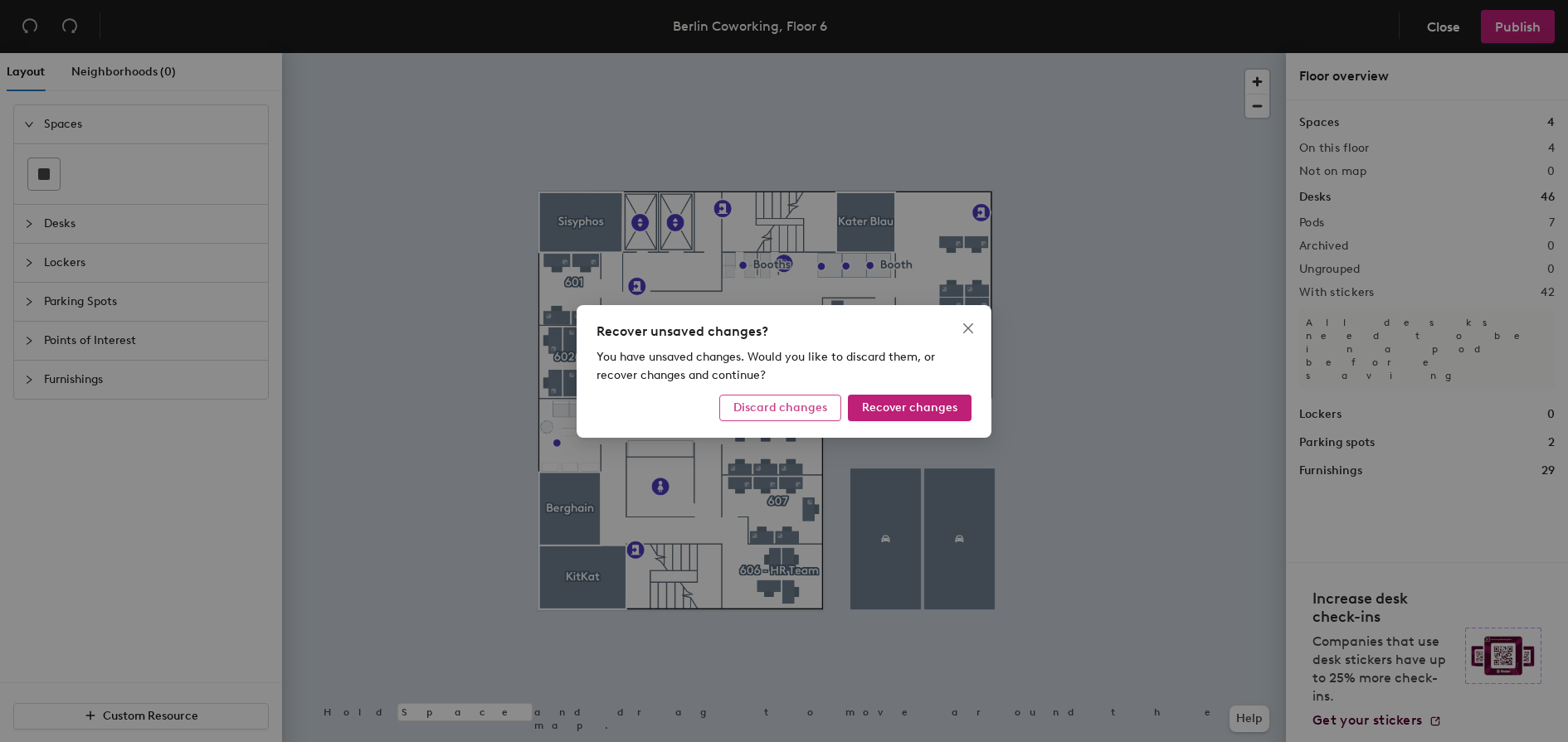
click at [804, 411] on span "Discard changes" at bounding box center [780, 407] width 93 height 14
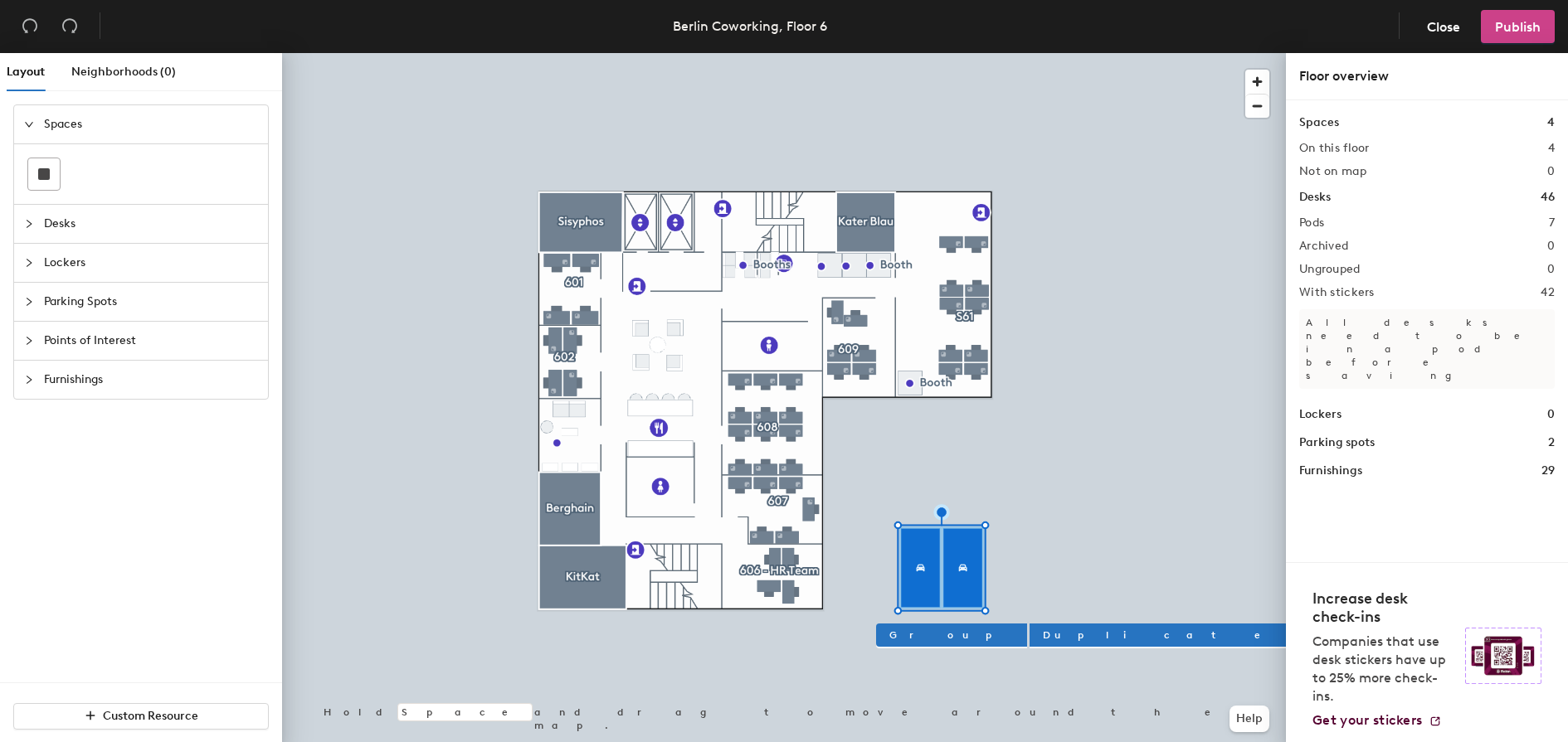
click at [1505, 23] on span "Publish" at bounding box center [1519, 27] width 46 height 16
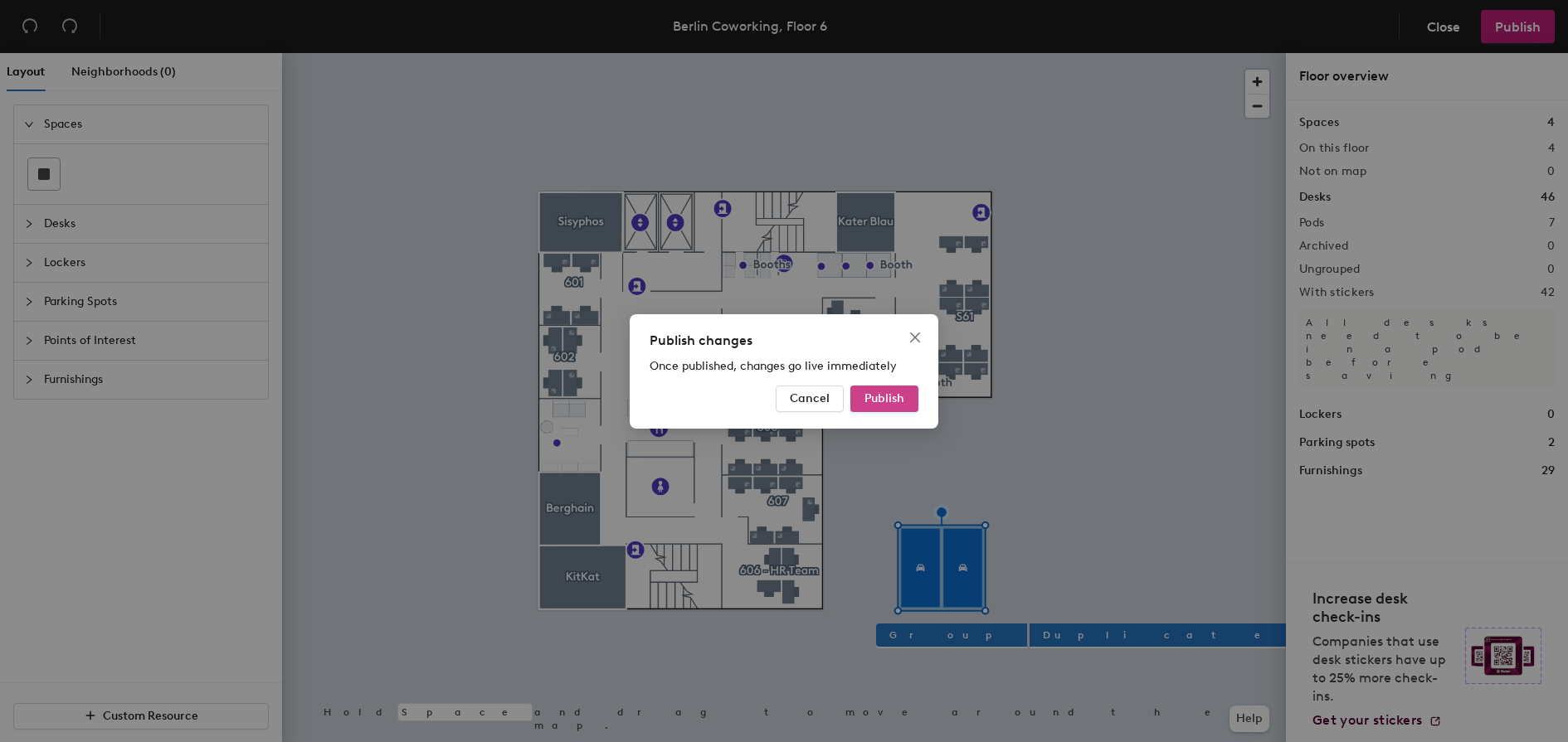
click at [891, 402] on span "Publish" at bounding box center [883, 398] width 39 height 14
